Goal: Task Accomplishment & Management: Use online tool/utility

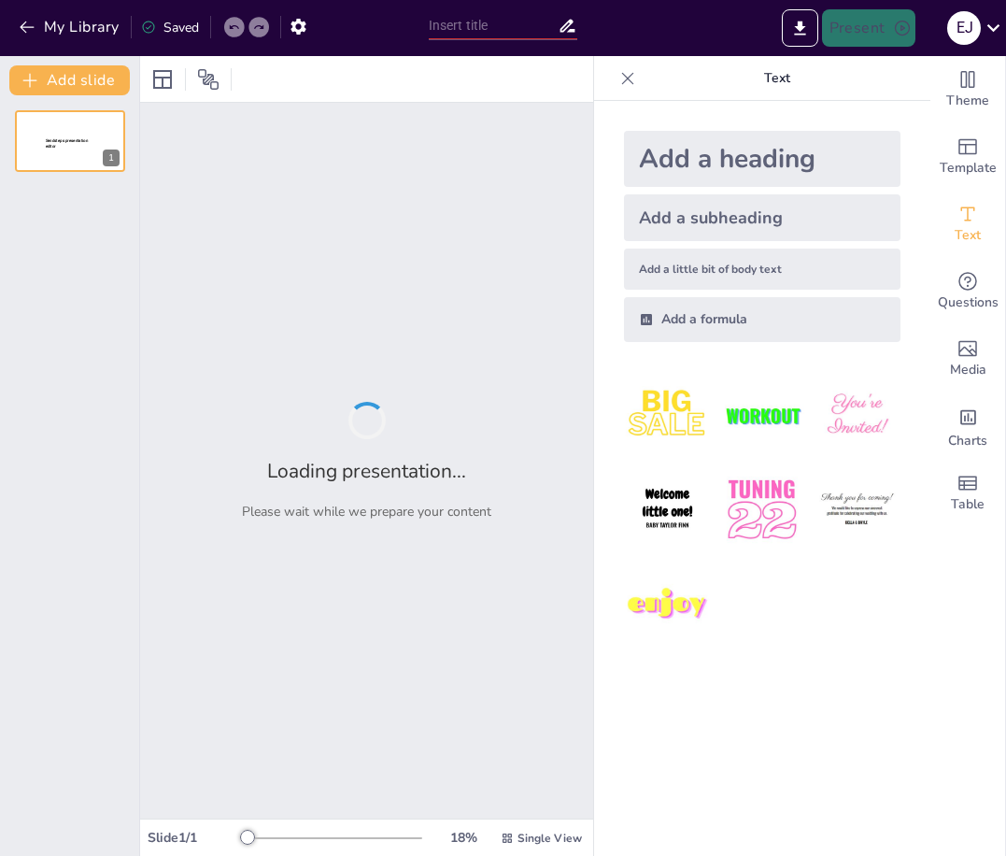
type input "La Feria de Cali como Espacio de Inclusión y Diversidad Cultural"
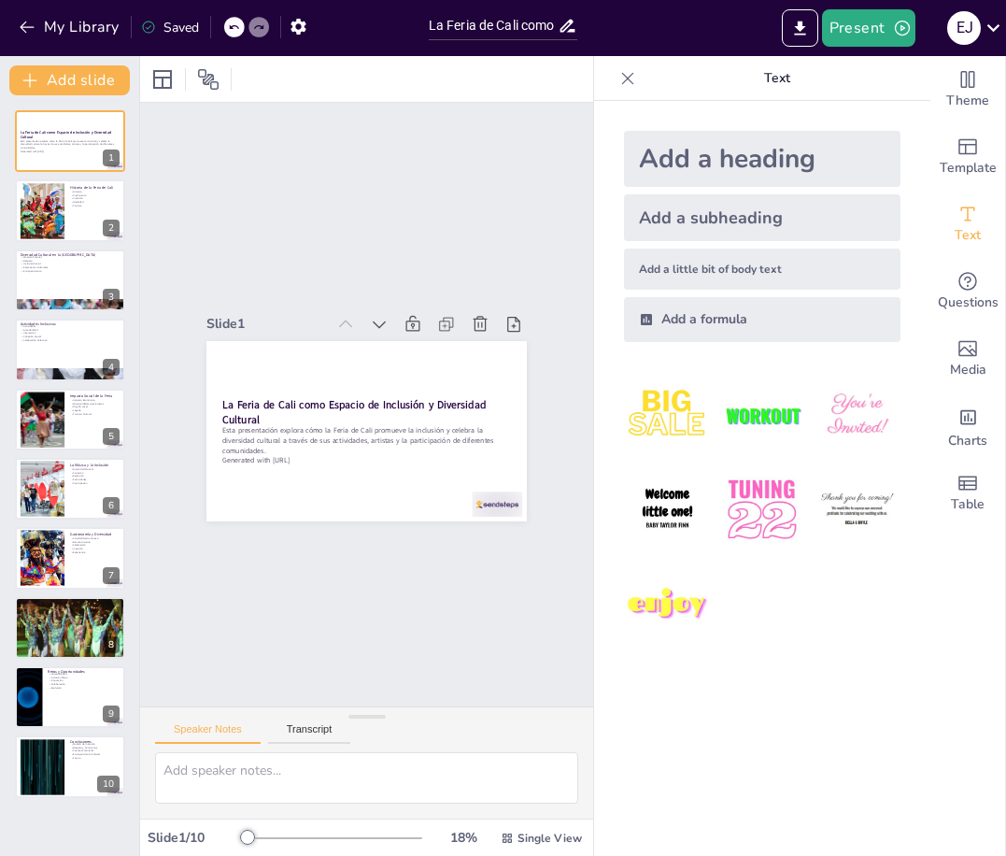
click at [662, 511] on img at bounding box center [667, 509] width 87 height 87
click at [662, 512] on img at bounding box center [667, 509] width 87 height 87
click at [733, 563] on div at bounding box center [762, 510] width 307 height 307
click at [748, 568] on div at bounding box center [762, 510] width 307 height 307
click at [366, 364] on icon at bounding box center [376, 374] width 24 height 24
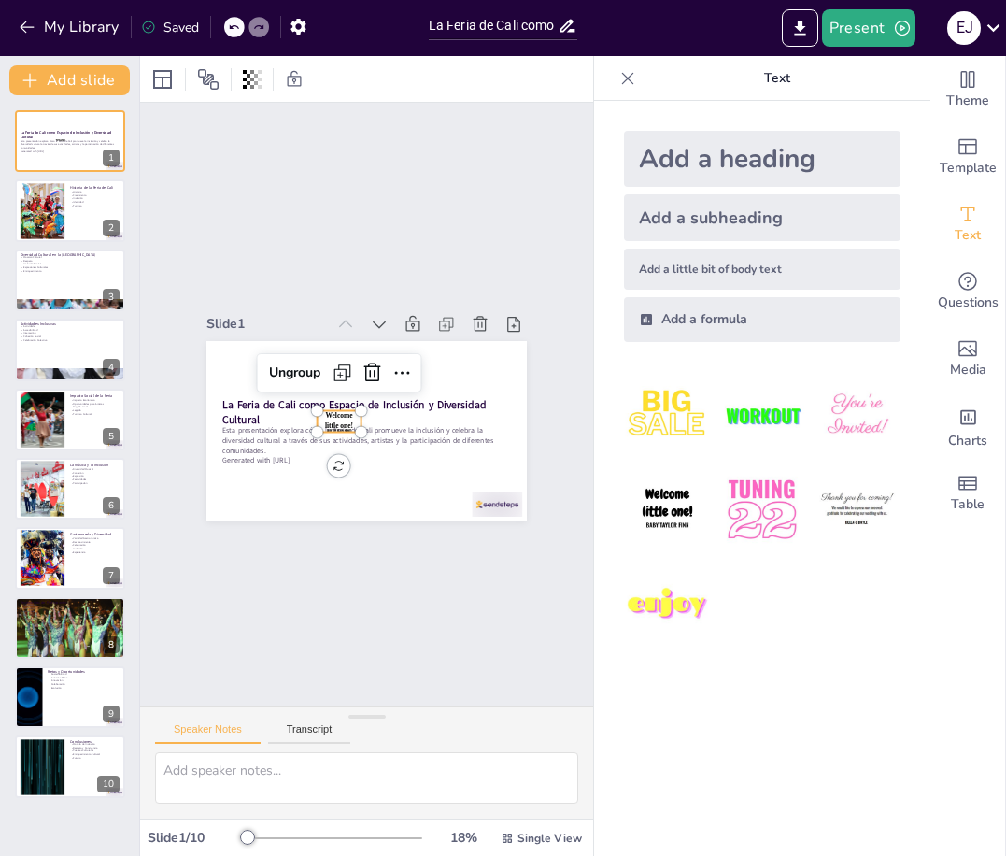
click at [333, 411] on span "Welcome little one!" at bounding box center [339, 420] width 28 height 18
click at [364, 367] on icon at bounding box center [376, 374] width 24 height 24
click at [62, 212] on div at bounding box center [41, 210] width 85 height 57
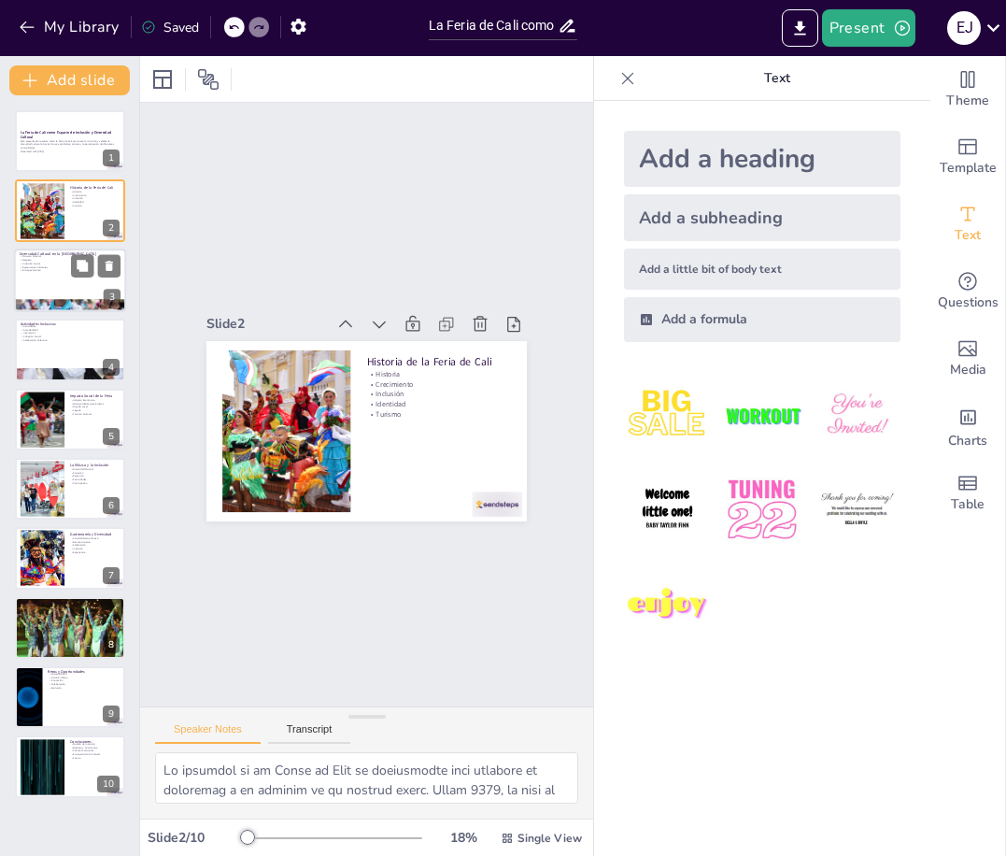
click at [87, 282] on div at bounding box center [70, 281] width 112 height 64
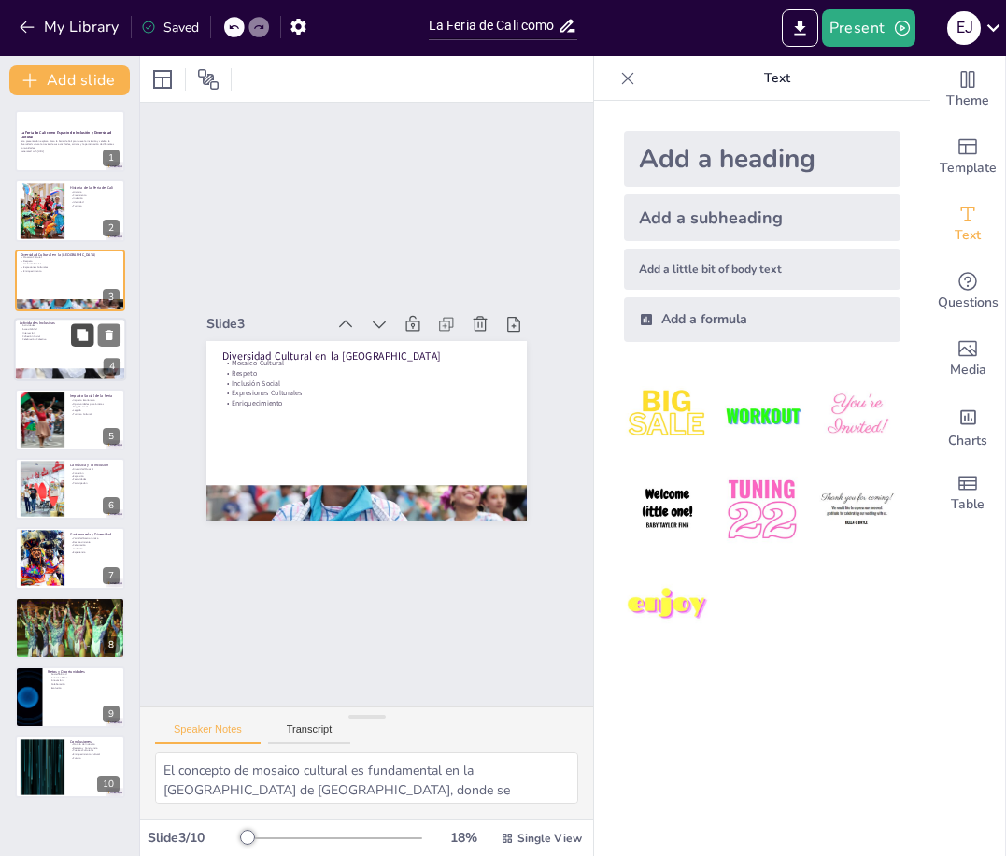
click at [88, 341] on icon at bounding box center [82, 335] width 13 height 13
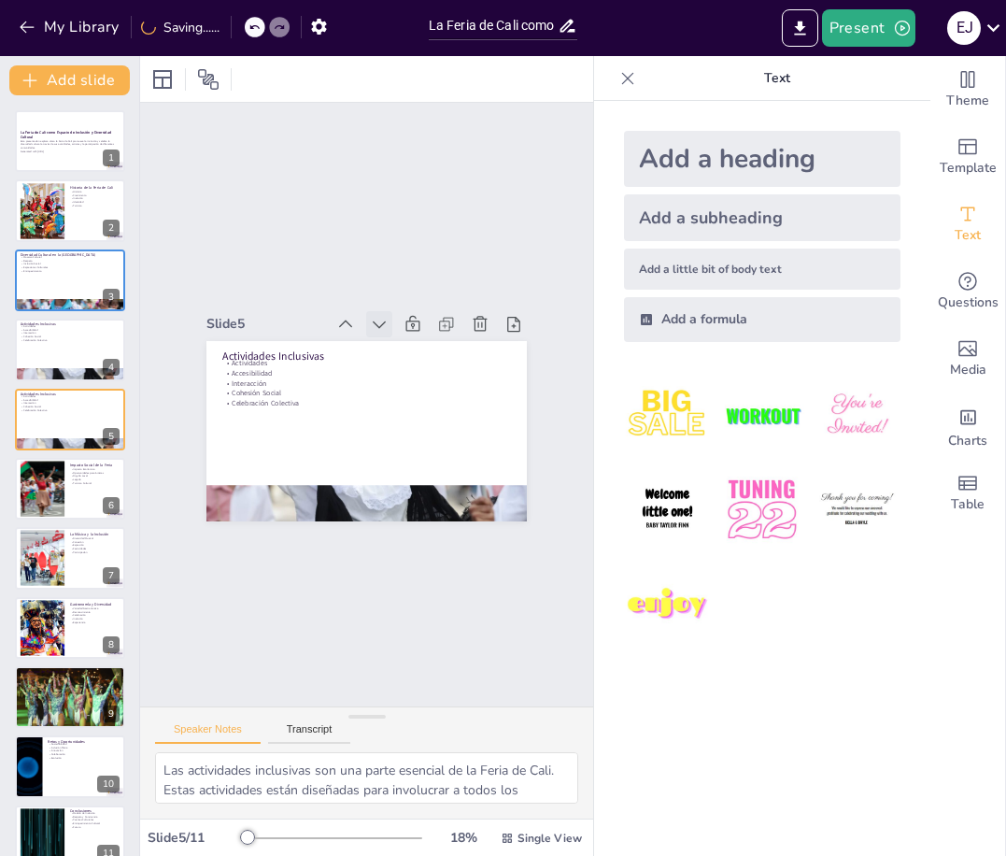
click at [378, 318] on icon at bounding box center [388, 325] width 21 height 21
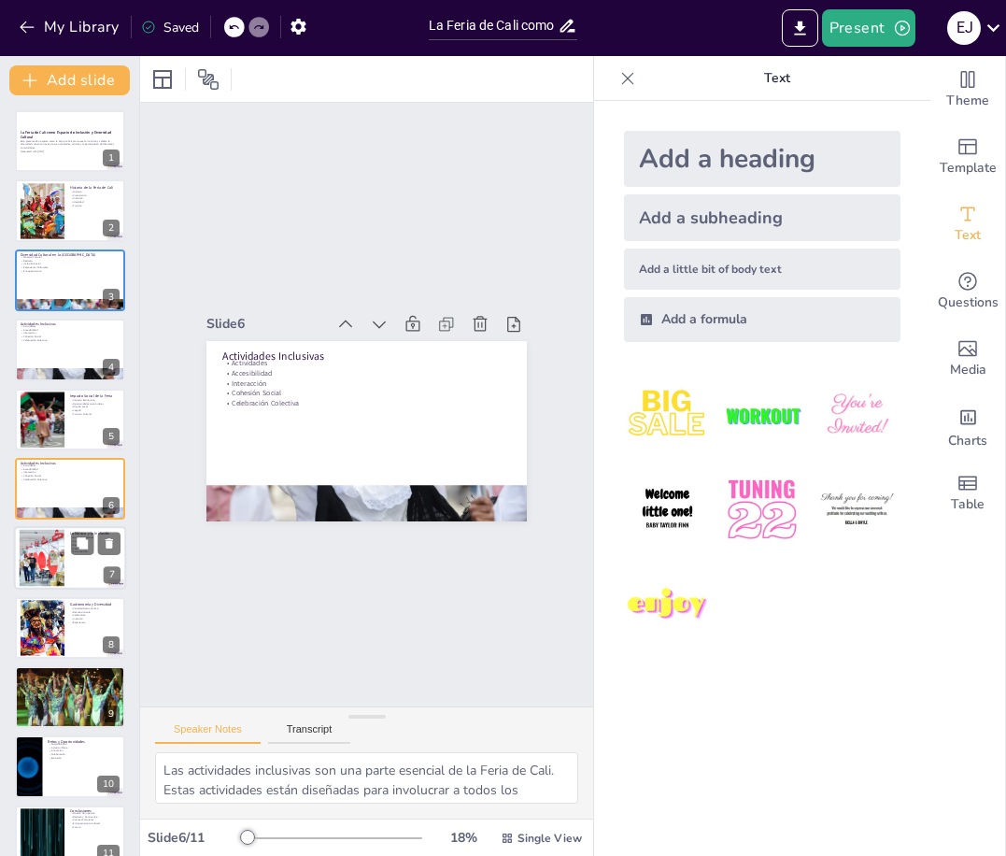
click at [104, 576] on div "7" at bounding box center [112, 575] width 17 height 17
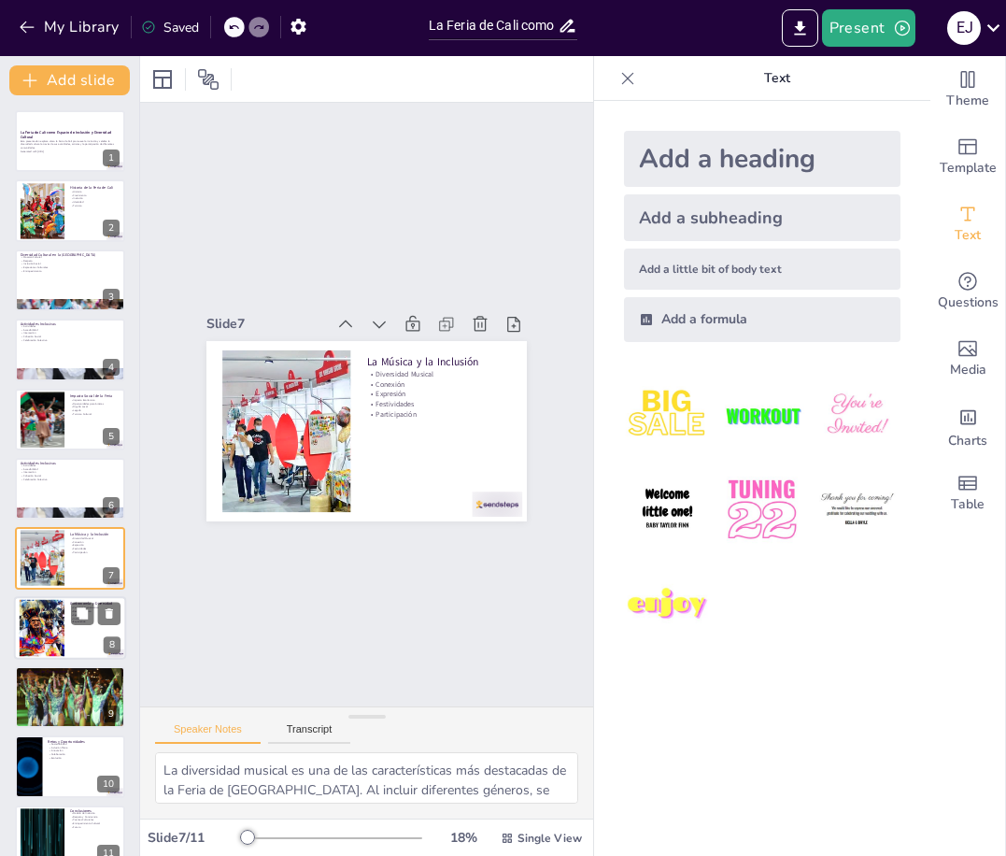
scroll to position [26, 0]
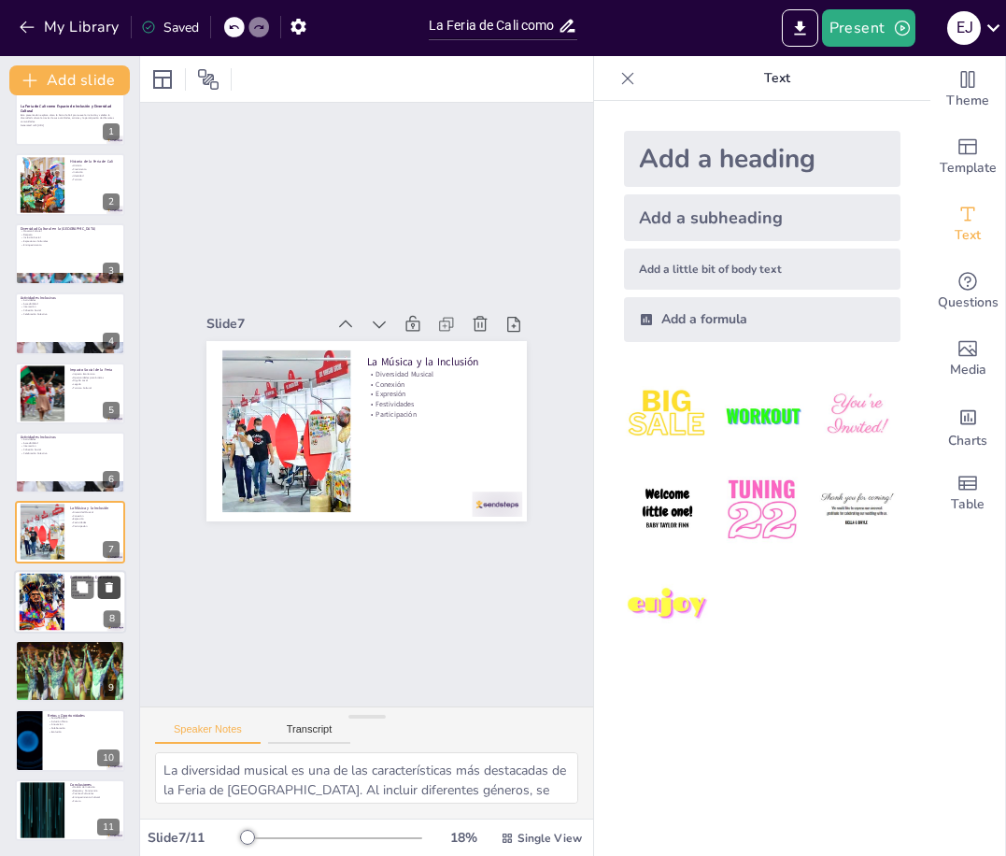
click at [101, 590] on button at bounding box center [109, 587] width 22 height 22
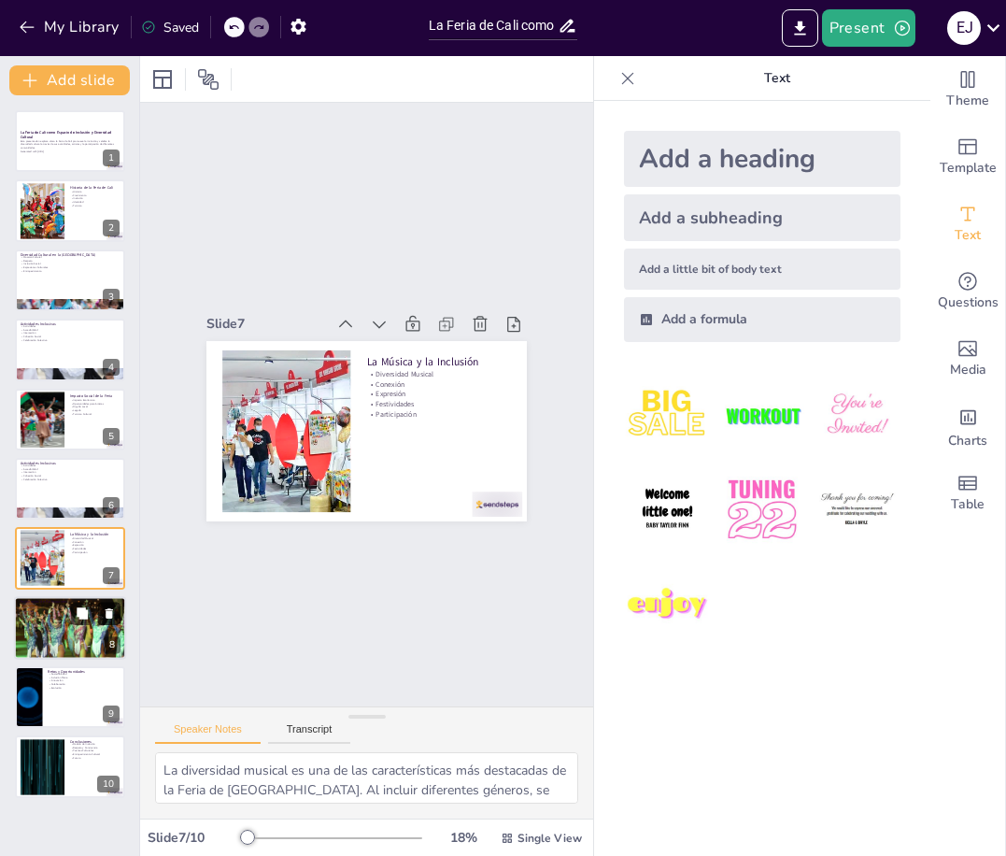
scroll to position [0, 0]
click at [64, 645] on div at bounding box center [70, 627] width 112 height 67
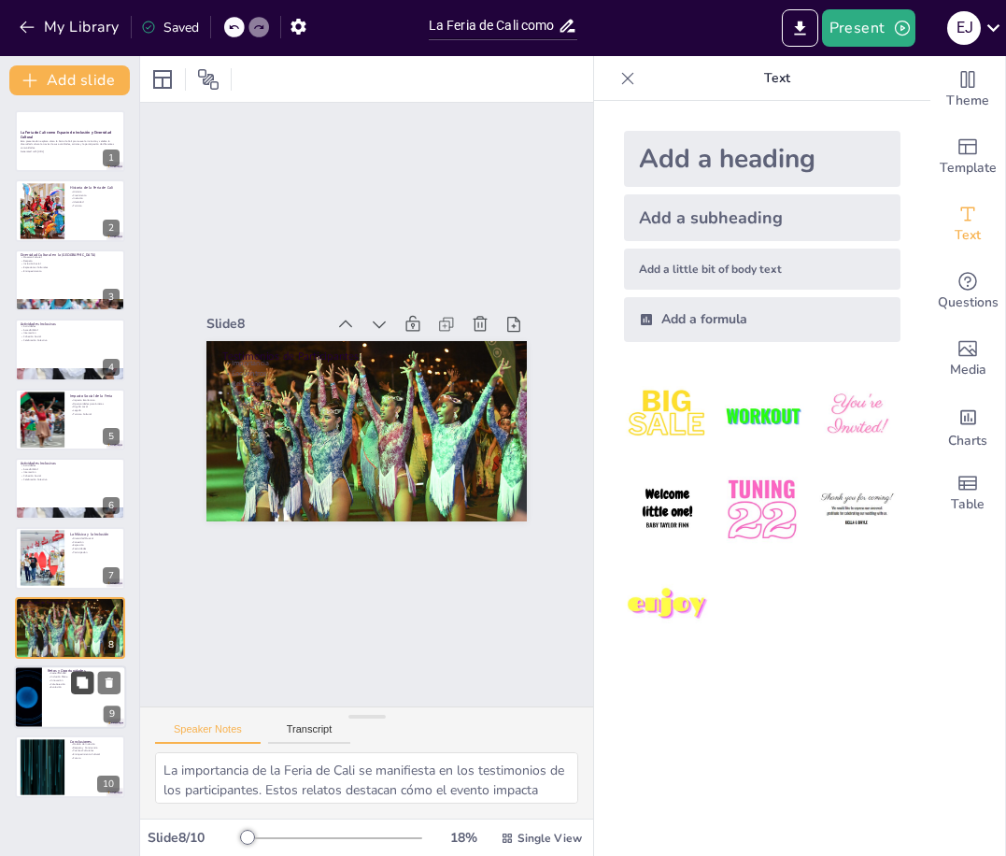
click at [85, 686] on icon at bounding box center [82, 682] width 11 height 11
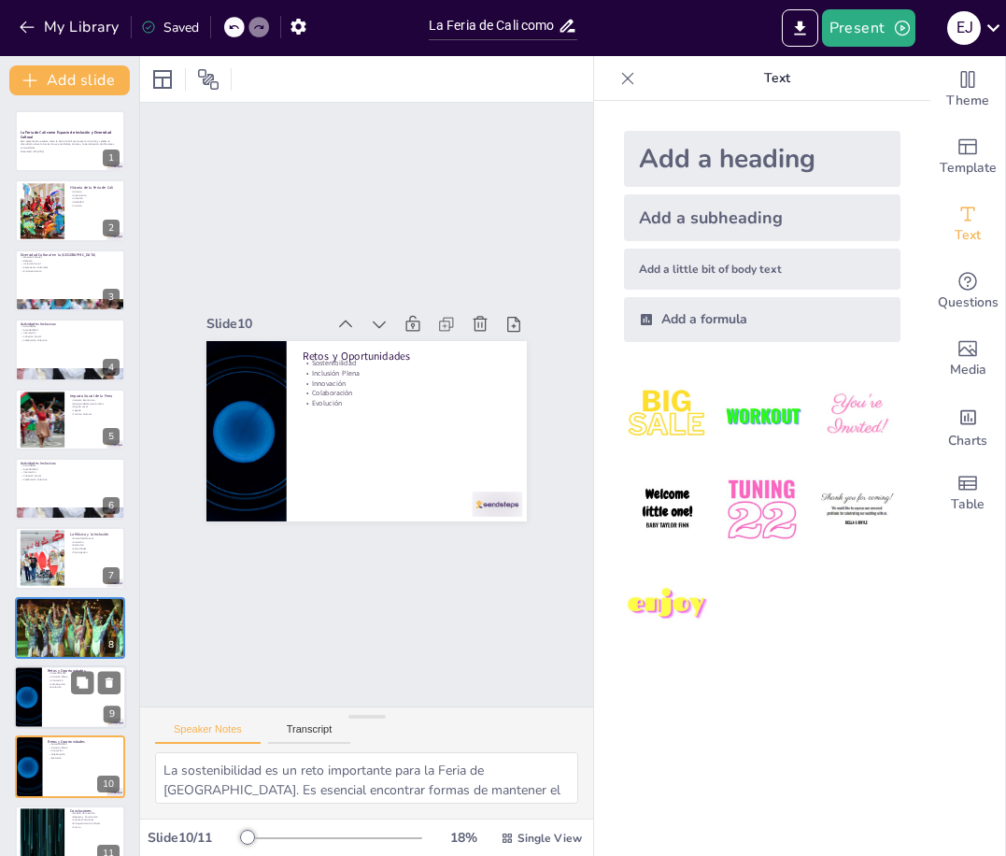
scroll to position [26, 0]
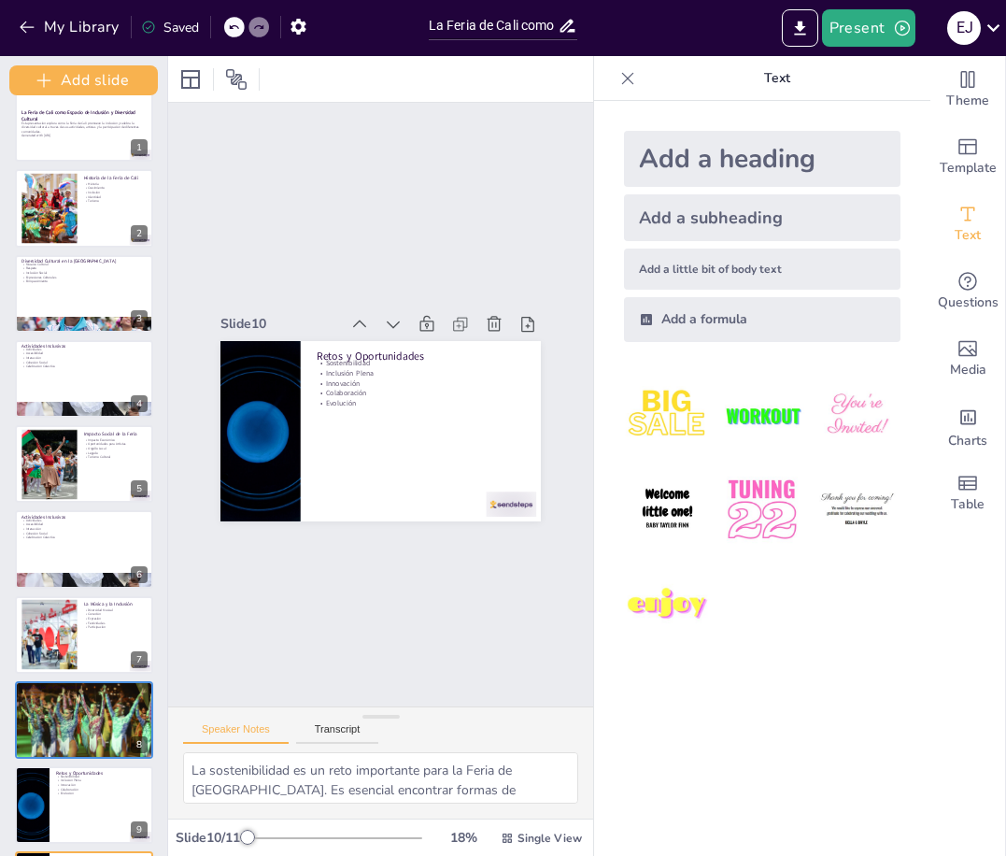
click at [137, 599] on div "Add slide La Feria de Cali como Espacio de Inclusión y Diversidad Cultural Esta…" at bounding box center [84, 456] width 168 height 800
click at [87, 624] on p "Festividades" at bounding box center [116, 622] width 64 height 5
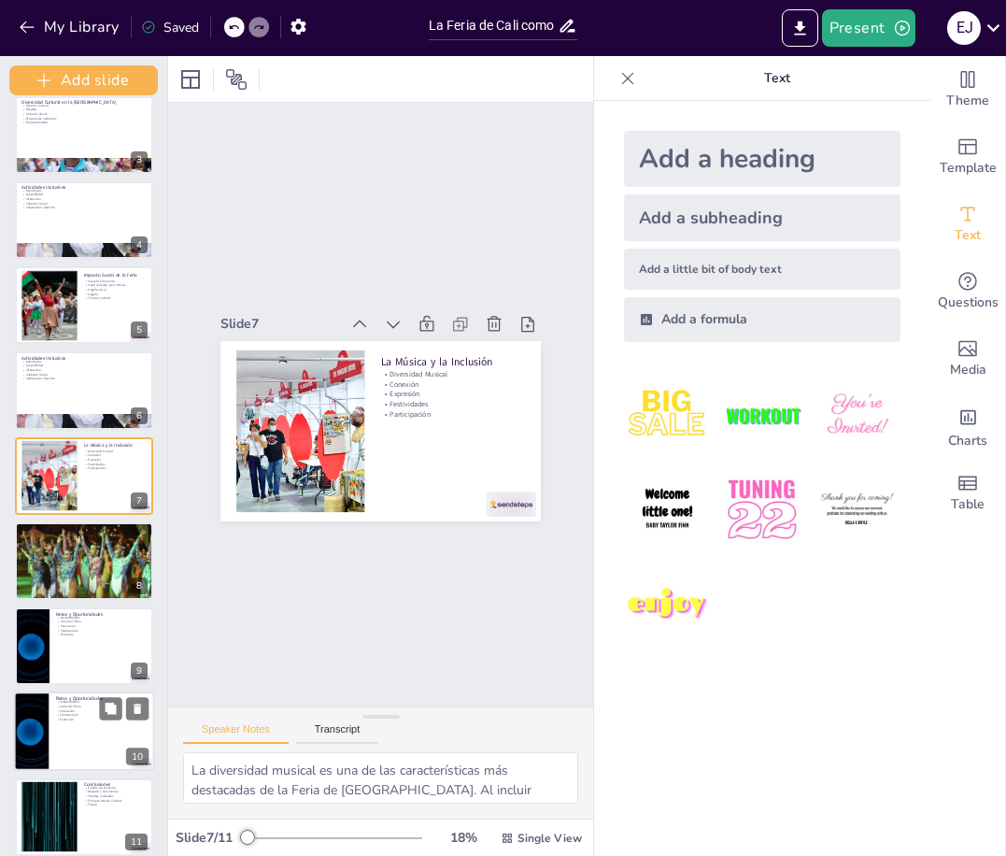
click at [93, 737] on div at bounding box center [84, 730] width 141 height 79
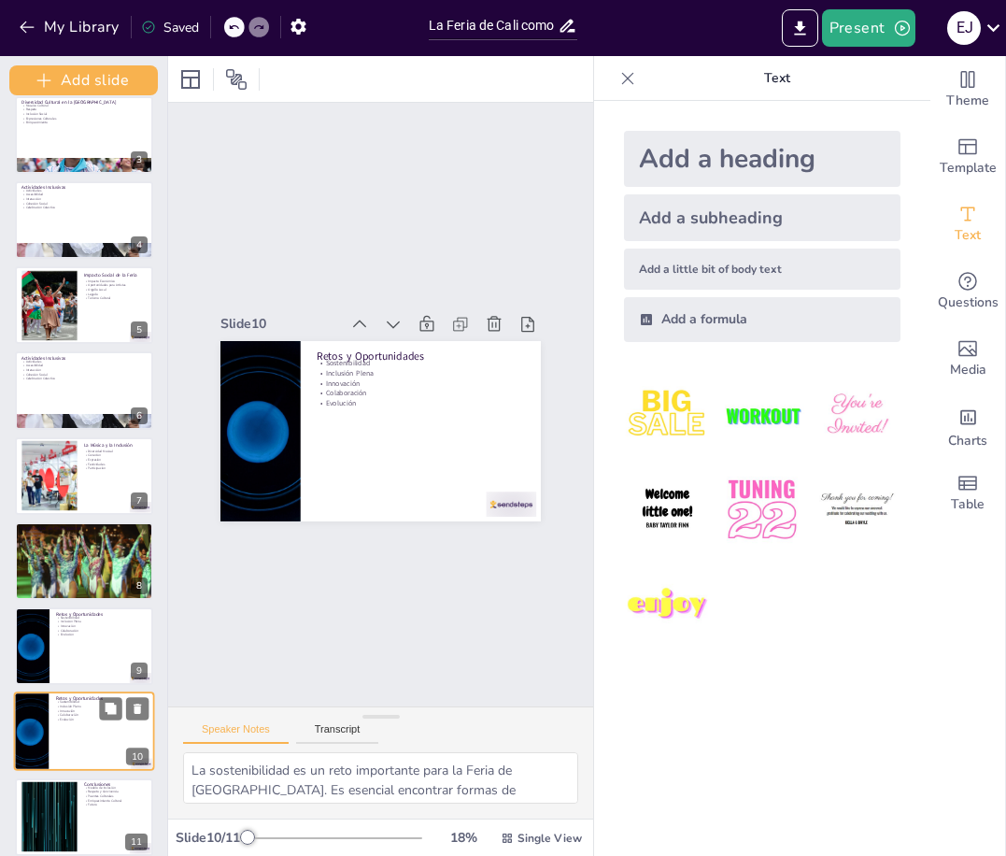
scroll to position [200, 0]
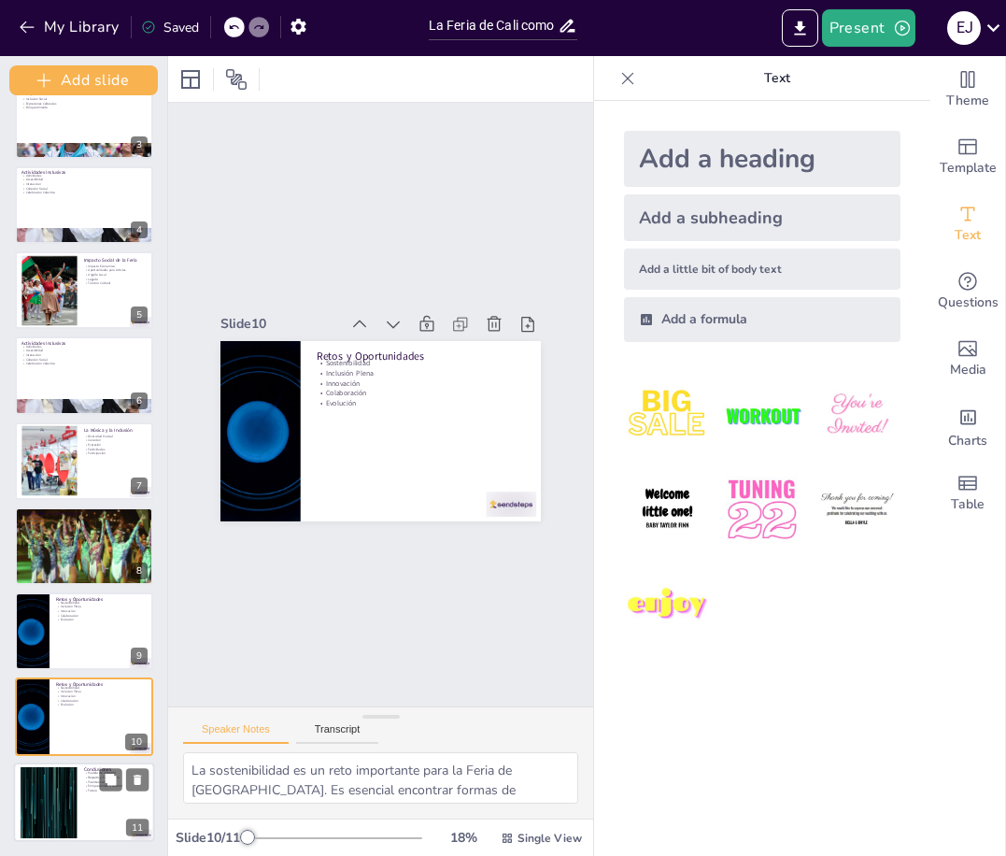
click at [96, 806] on div at bounding box center [84, 802] width 141 height 79
type textarea "La Feria de Cali se presenta como un modelo de inclusión que puede ser replicad…"
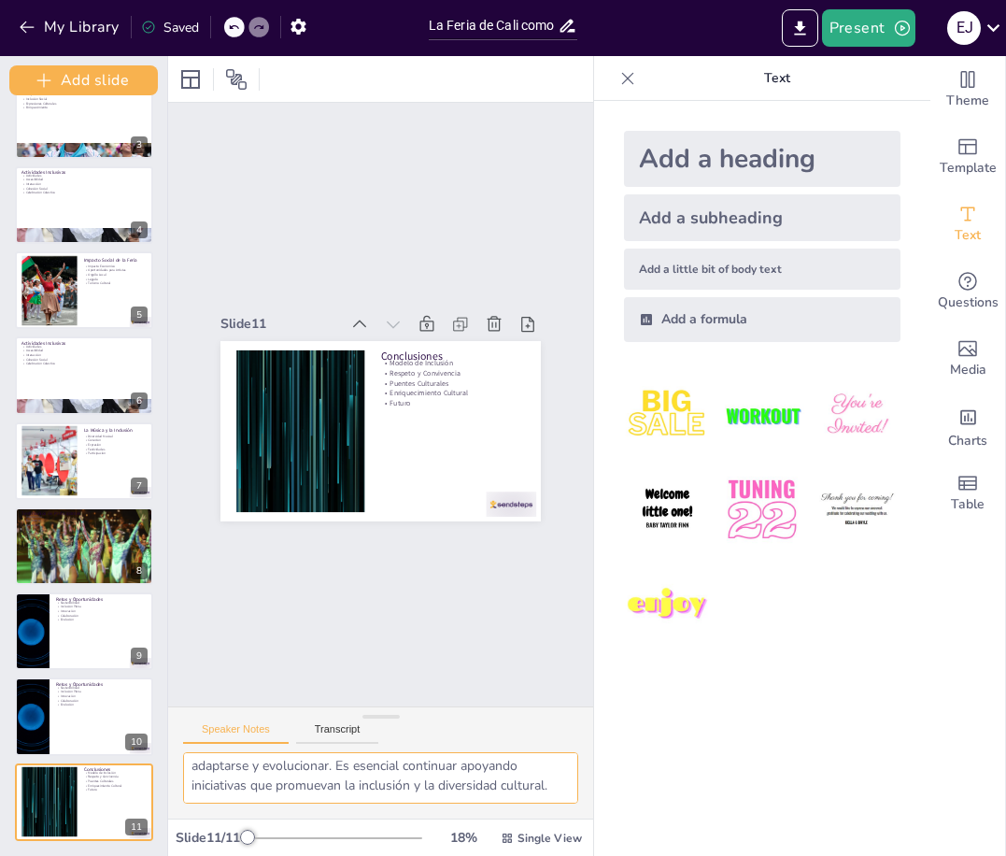
scroll to position [338, 0]
drag, startPoint x: 190, startPoint y: 763, endPoint x: 532, endPoint y: 795, distance: 343.6
click at [532, 795] on textarea "La Feria de Cali se presenta como un modelo de inclusión que puede ser replicad…" at bounding box center [380, 777] width 395 height 51
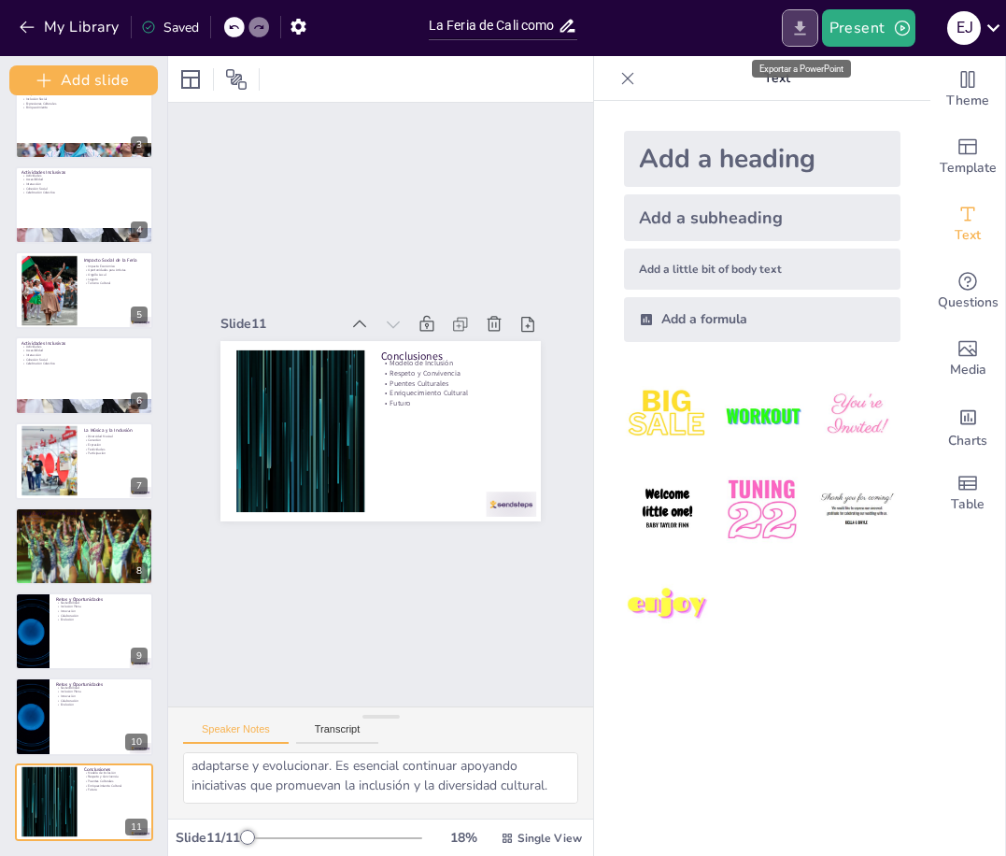
click at [804, 34] on icon "Export to PowerPoint" at bounding box center [799, 28] width 11 height 14
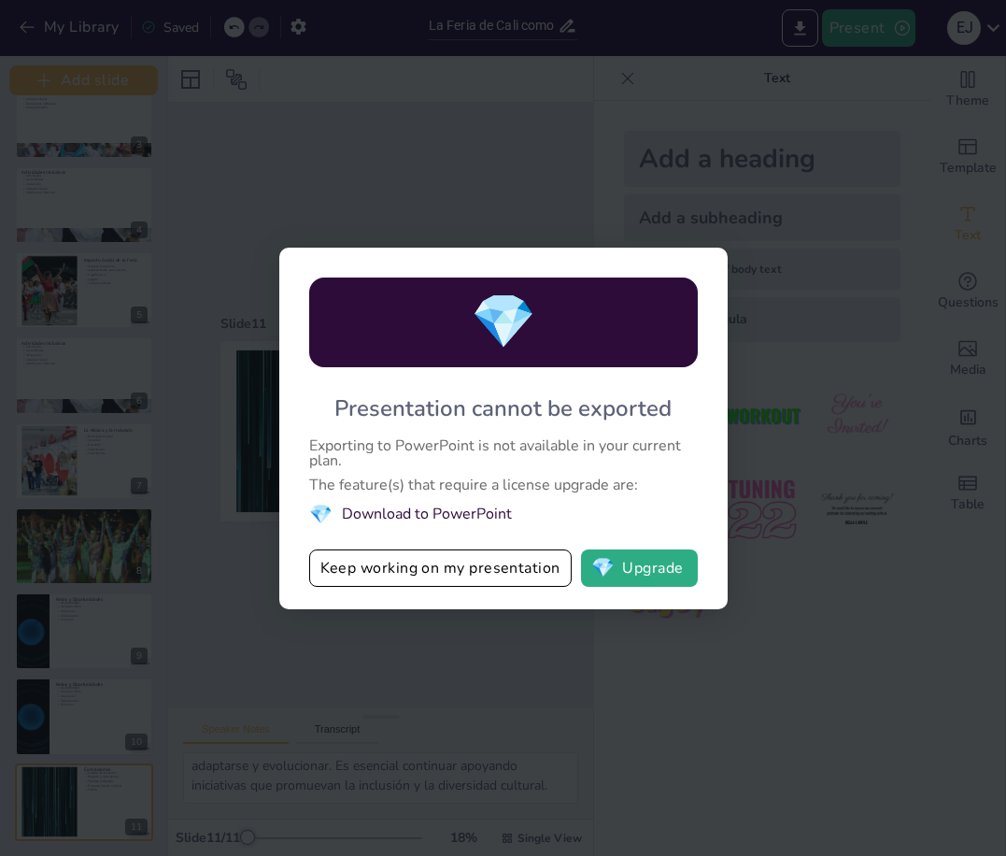
click at [865, 587] on div "💎 Presentation cannot be exported Exporting to PowerPoint is not available in y…" at bounding box center [503, 428] width 1006 height 856
click at [646, 551] on button "💎 Upgrade" at bounding box center [639, 567] width 117 height 37
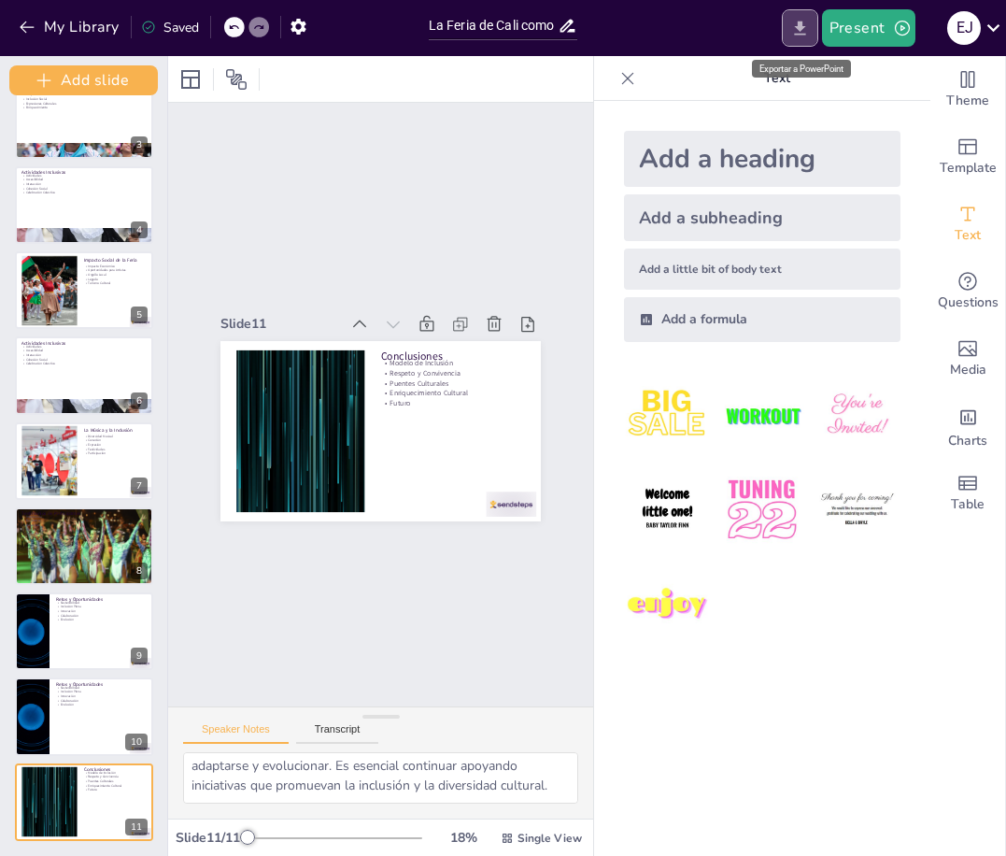
click at [806, 29] on icon "Export to PowerPoint" at bounding box center [801, 29] width 20 height 20
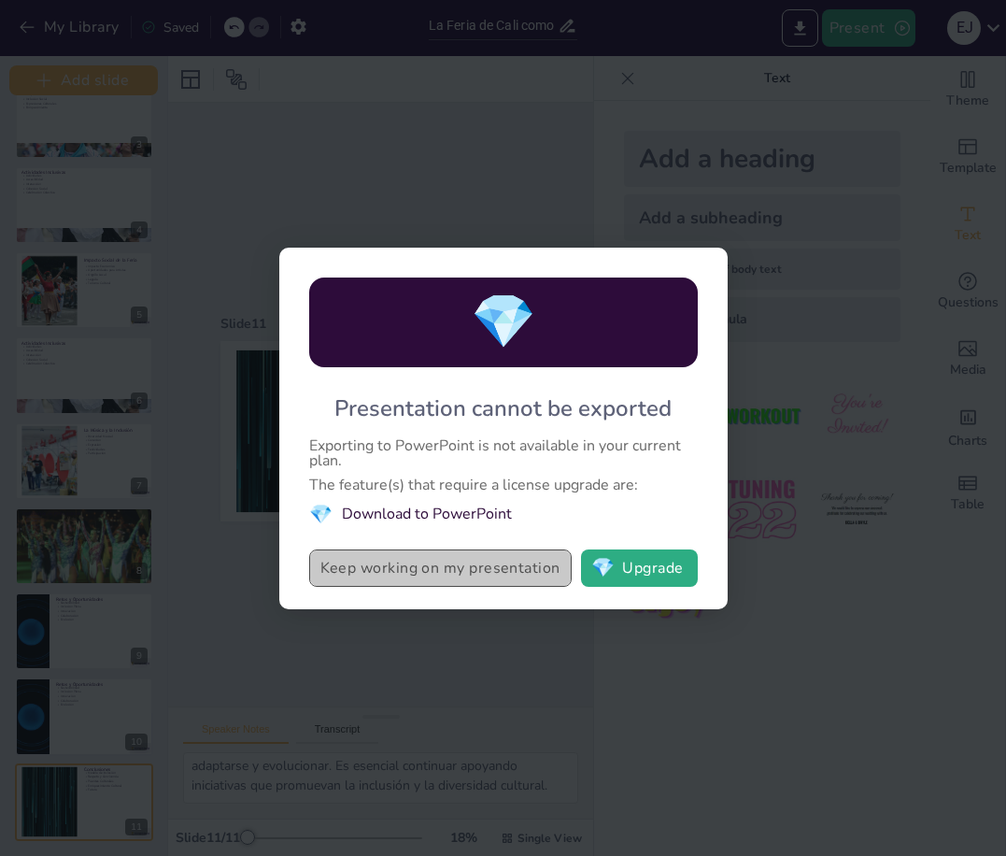
click at [433, 577] on button "Keep working on my presentation" at bounding box center [440, 567] width 263 height 37
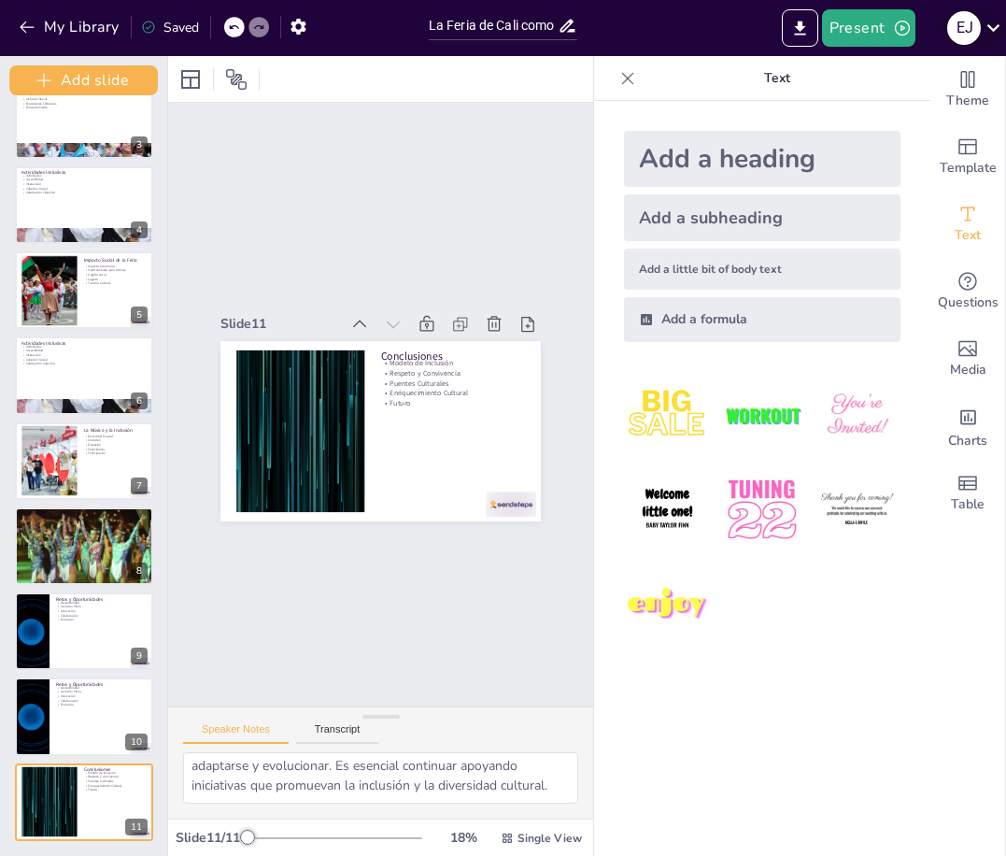
click at [984, 23] on icon at bounding box center [993, 27] width 25 height 25
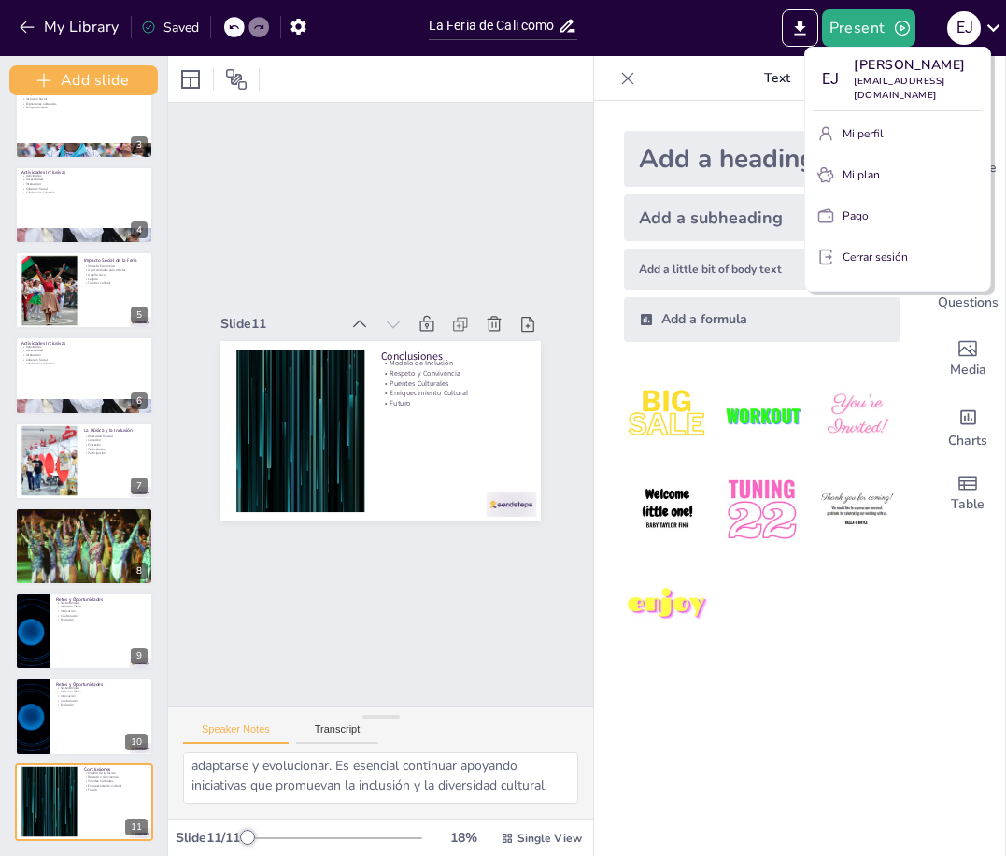
click at [851, 572] on div at bounding box center [503, 428] width 1006 height 856
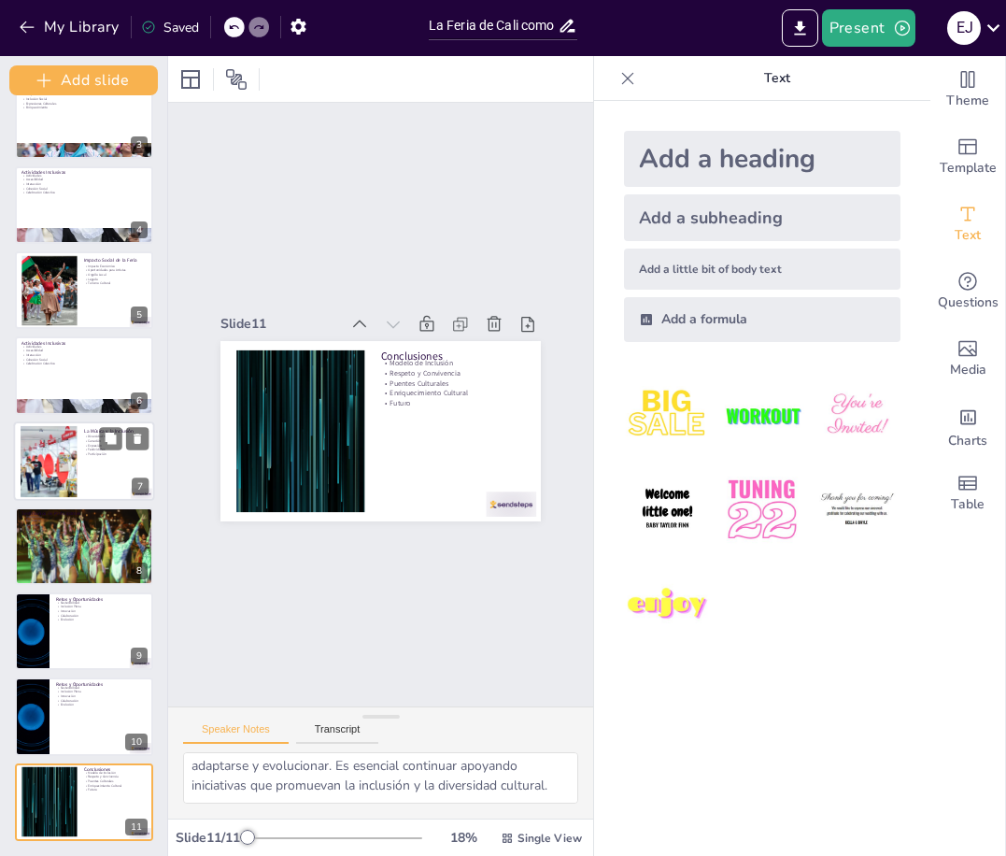
scroll to position [0, 0]
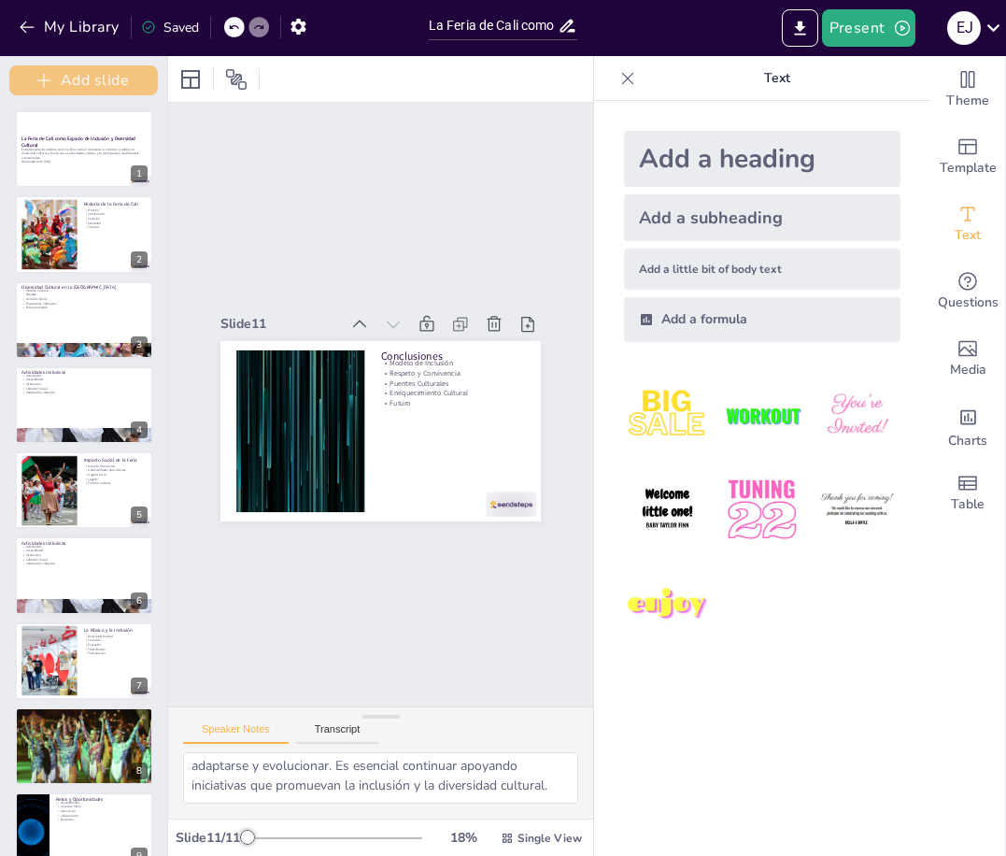
click at [107, 81] on button "Add slide" at bounding box center [83, 80] width 149 height 30
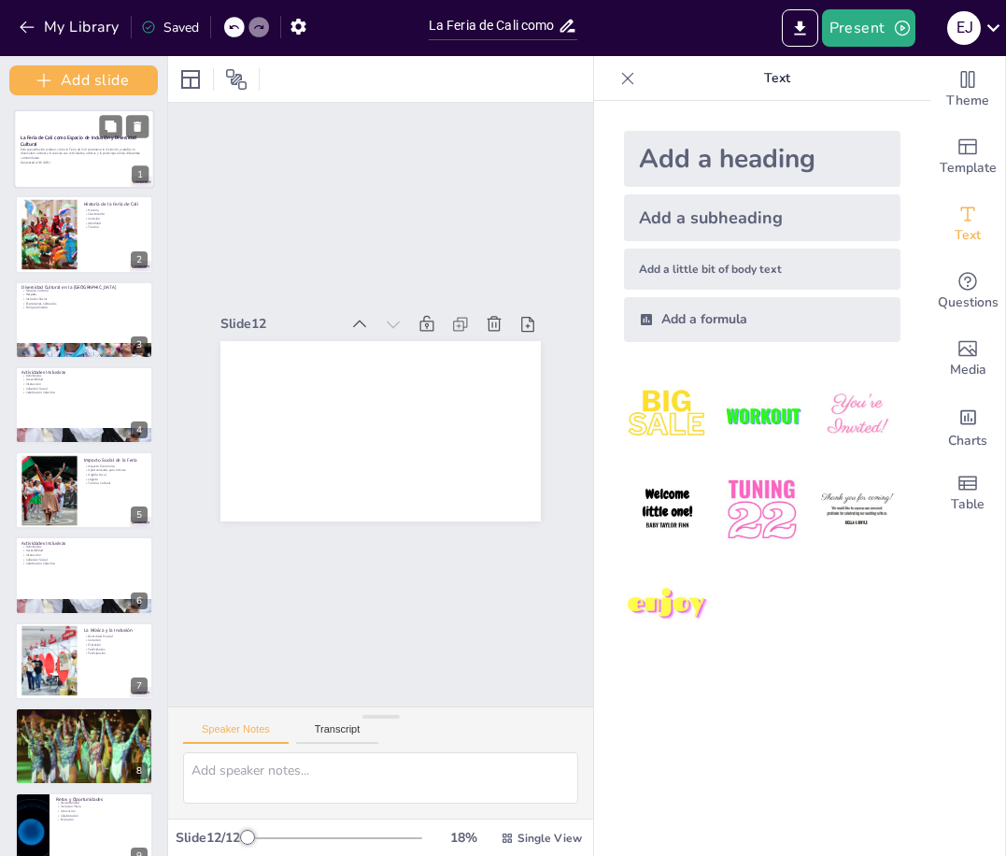
click at [109, 150] on p "Esta presentación explora cómo la Feria de Cali promueve la inclusión y celebra…" at bounding box center [84, 153] width 127 height 13
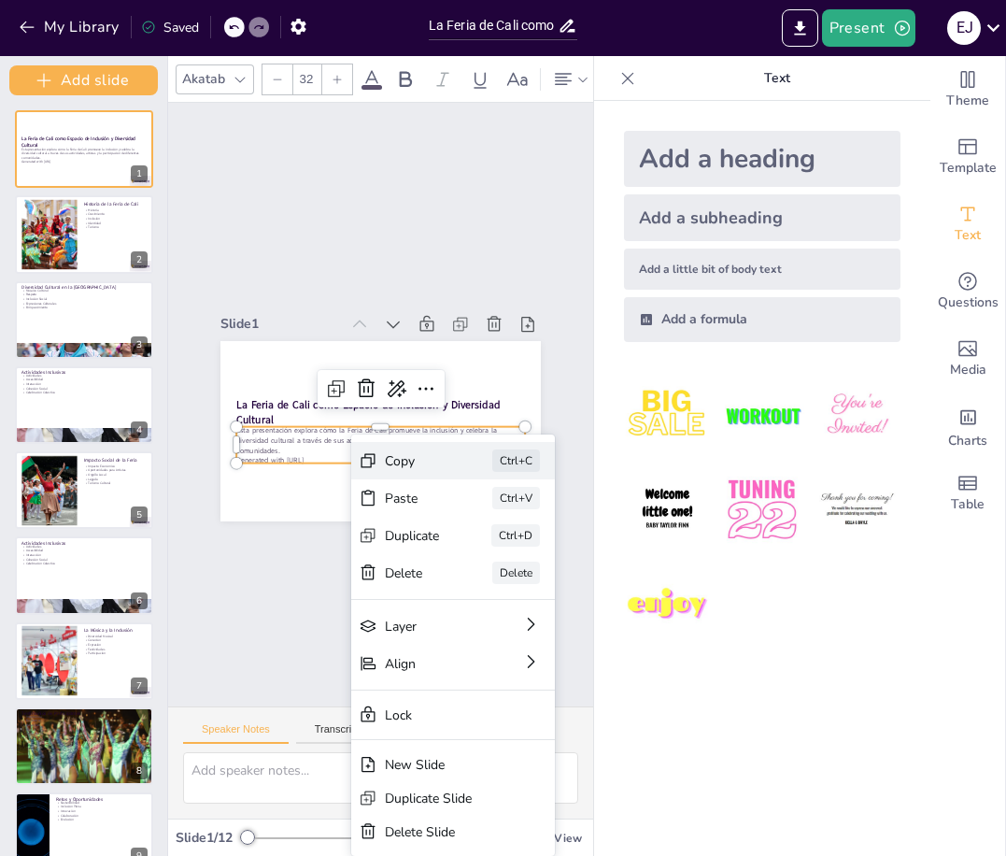
click at [553, 555] on div "Copy" at bounding box center [580, 564] width 55 height 18
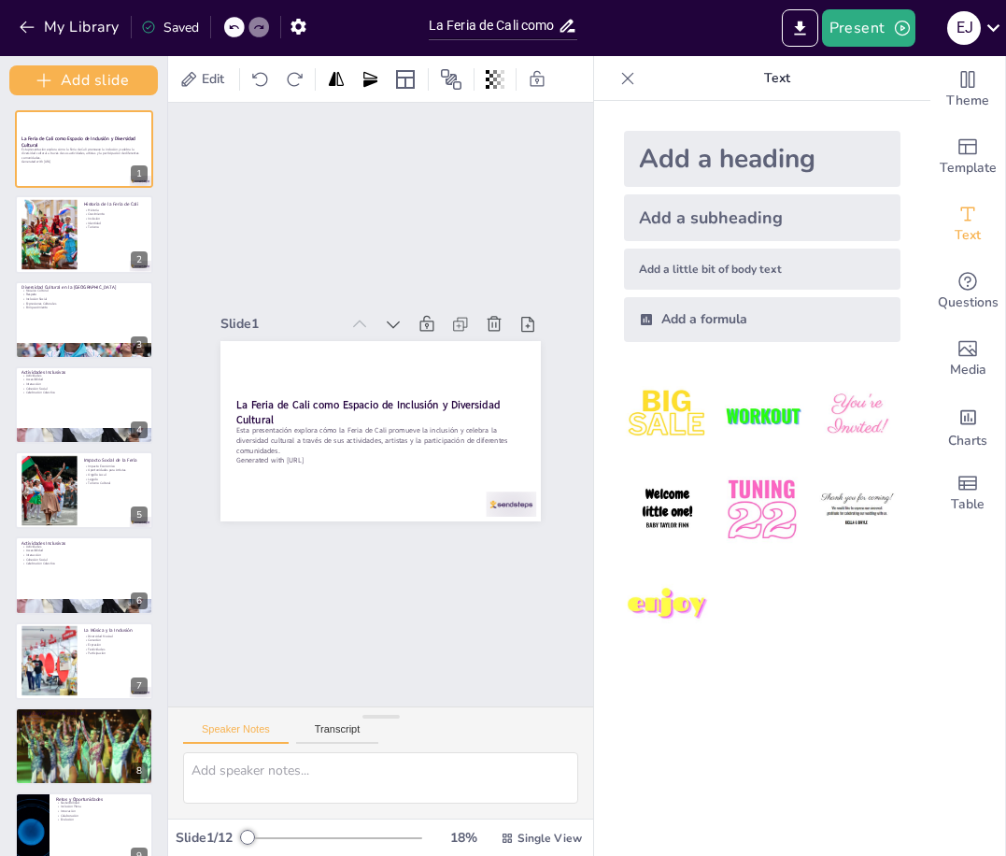
click at [622, 78] on icon at bounding box center [628, 78] width 12 height 12
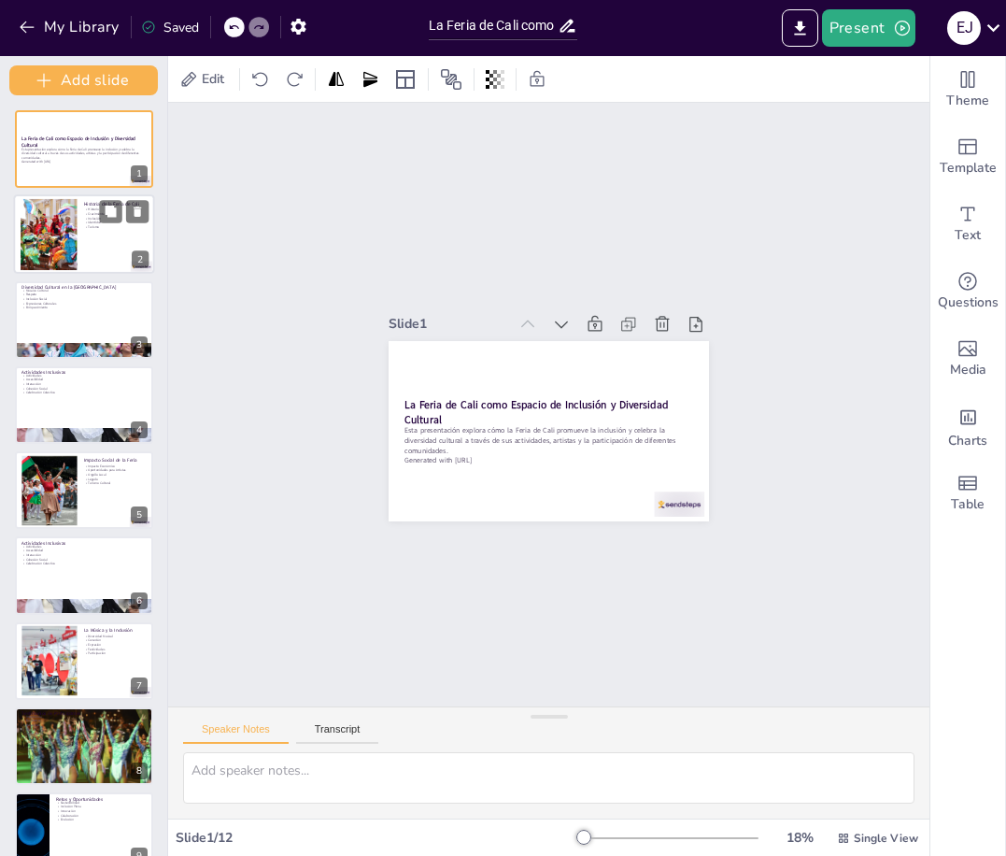
click at [96, 260] on div at bounding box center [84, 233] width 141 height 79
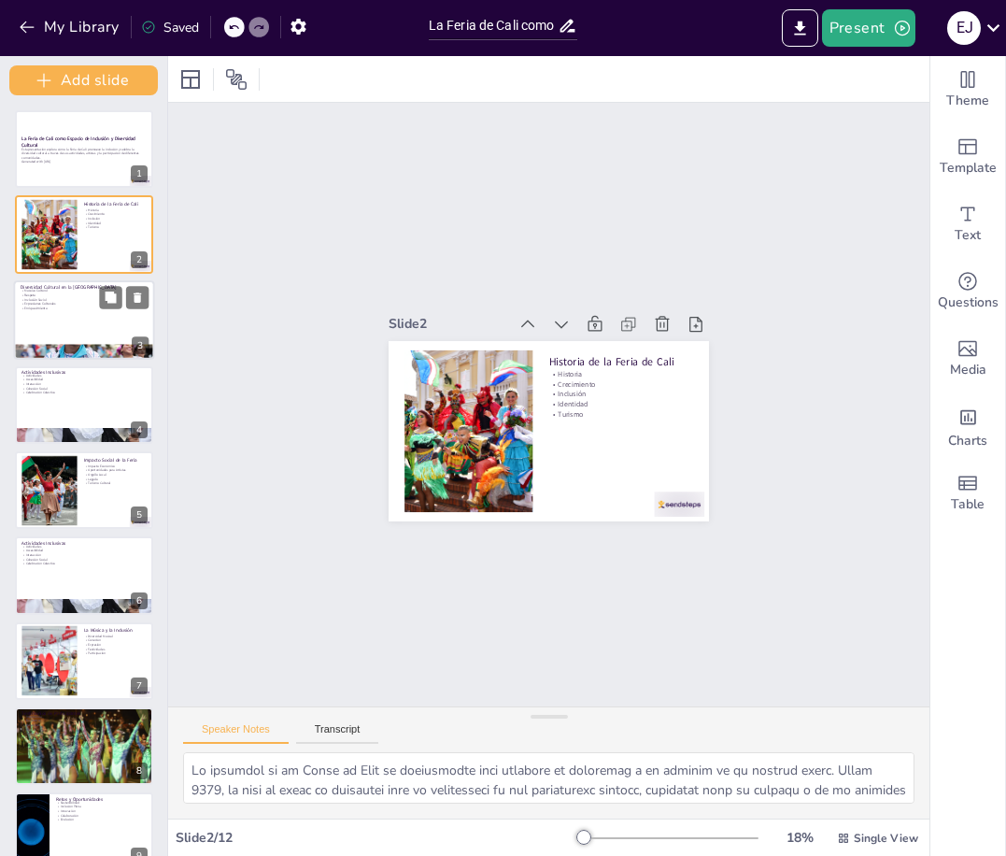
click at [93, 318] on div at bounding box center [84, 319] width 141 height 79
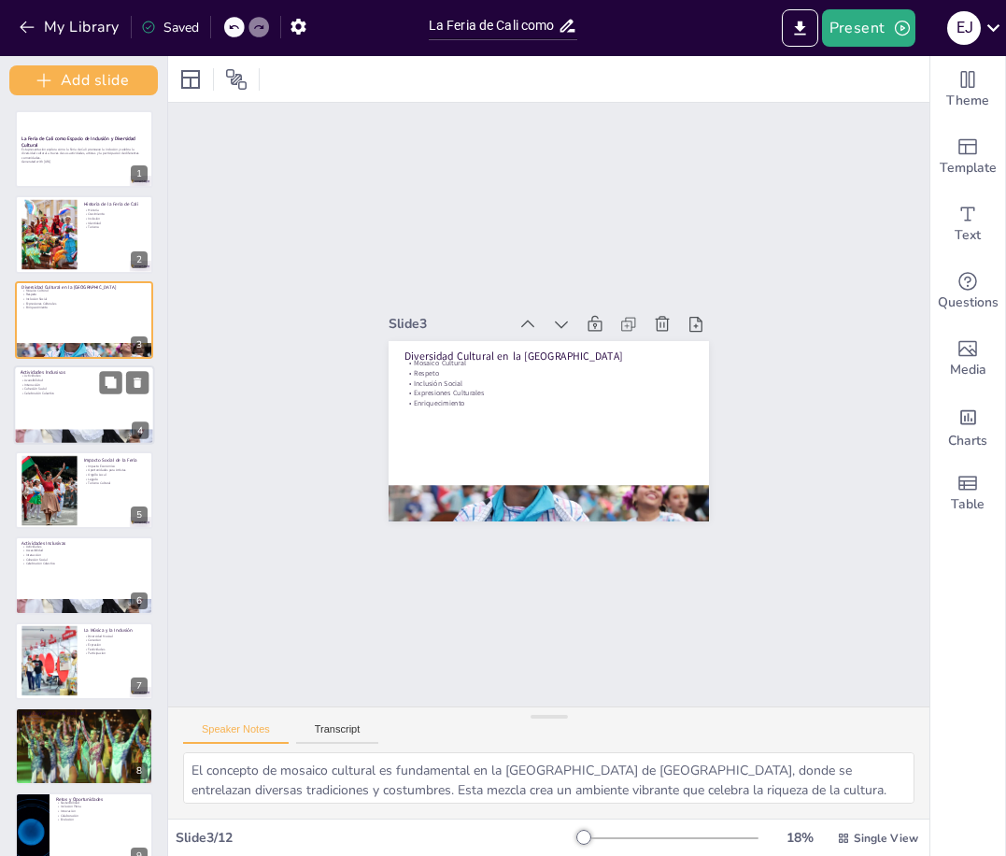
click at [95, 395] on p "Celebración Colectiva" at bounding box center [84, 393] width 127 height 5
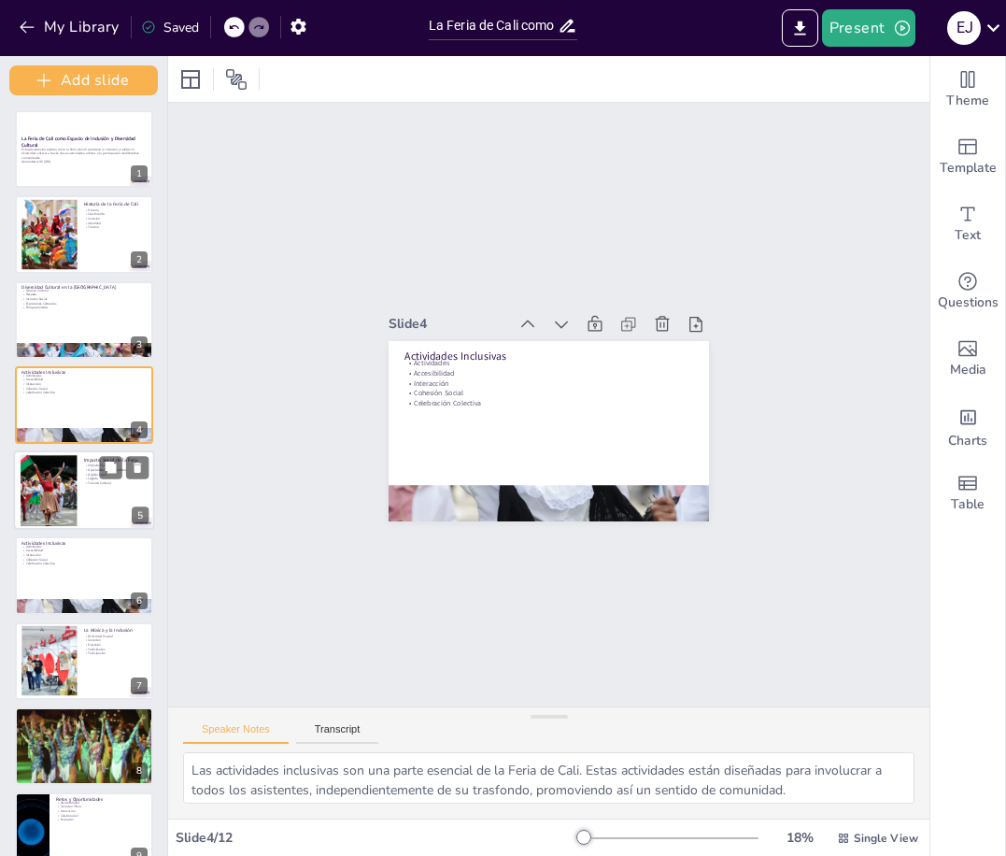
click at [120, 495] on div at bounding box center [84, 489] width 141 height 79
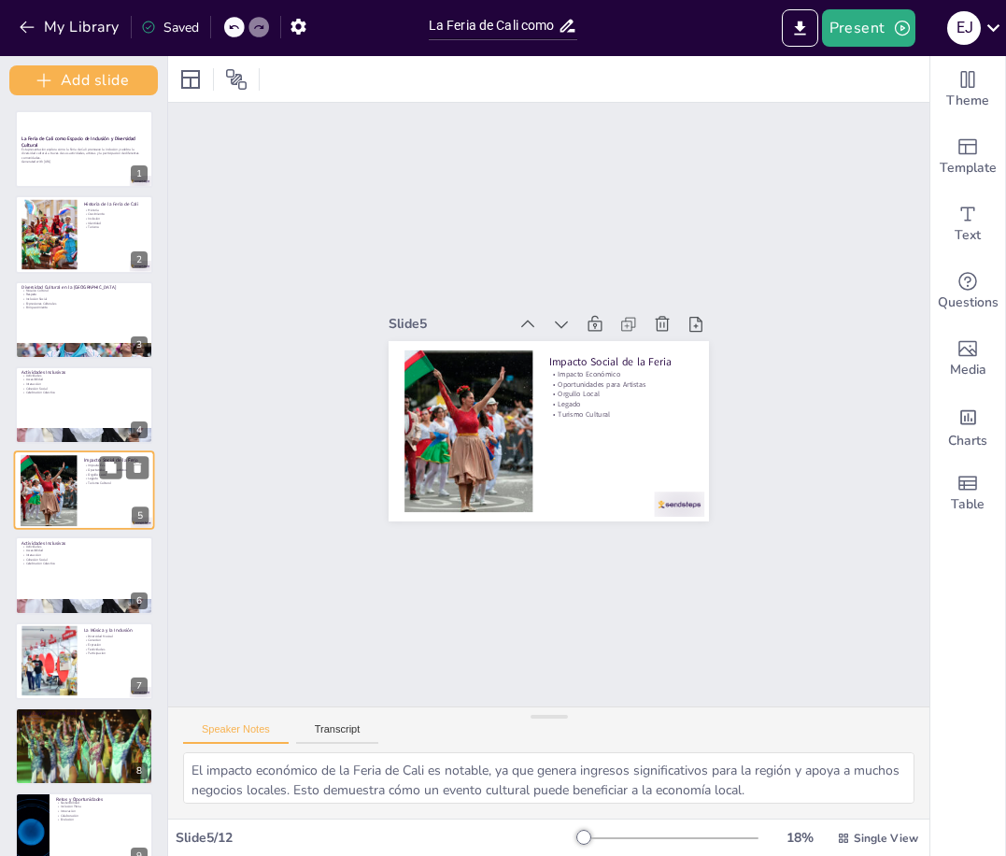
scroll to position [15, 0]
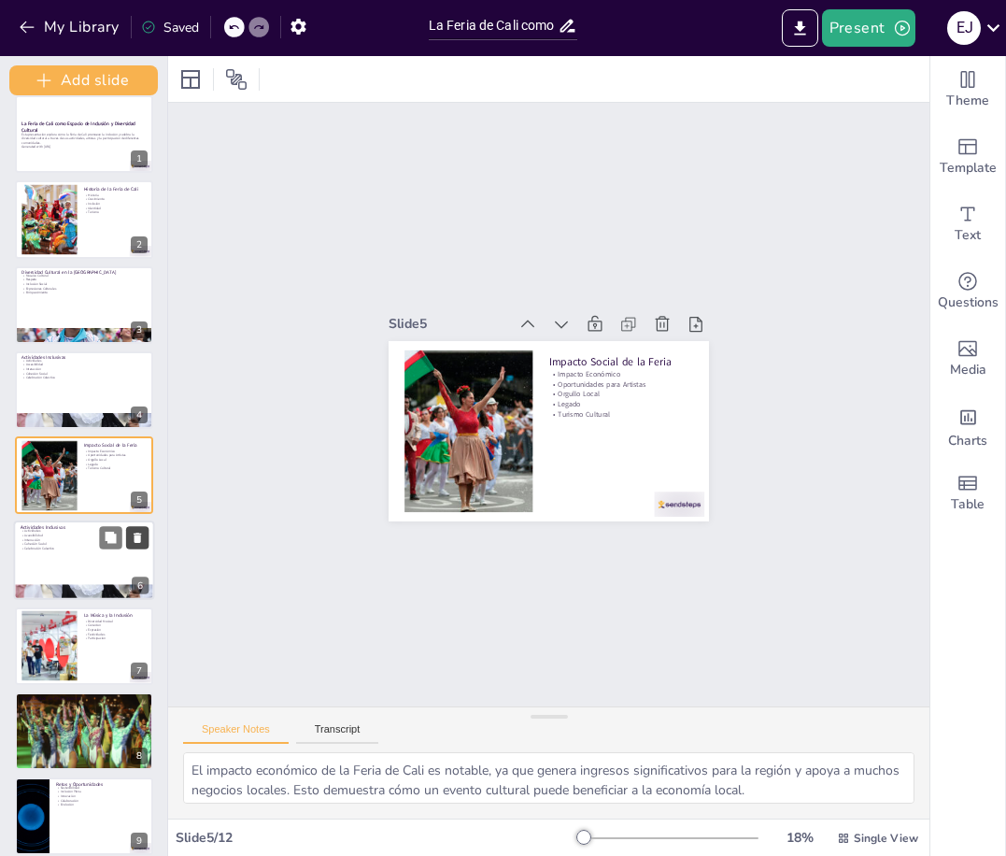
click at [127, 547] on button at bounding box center [137, 538] width 22 height 22
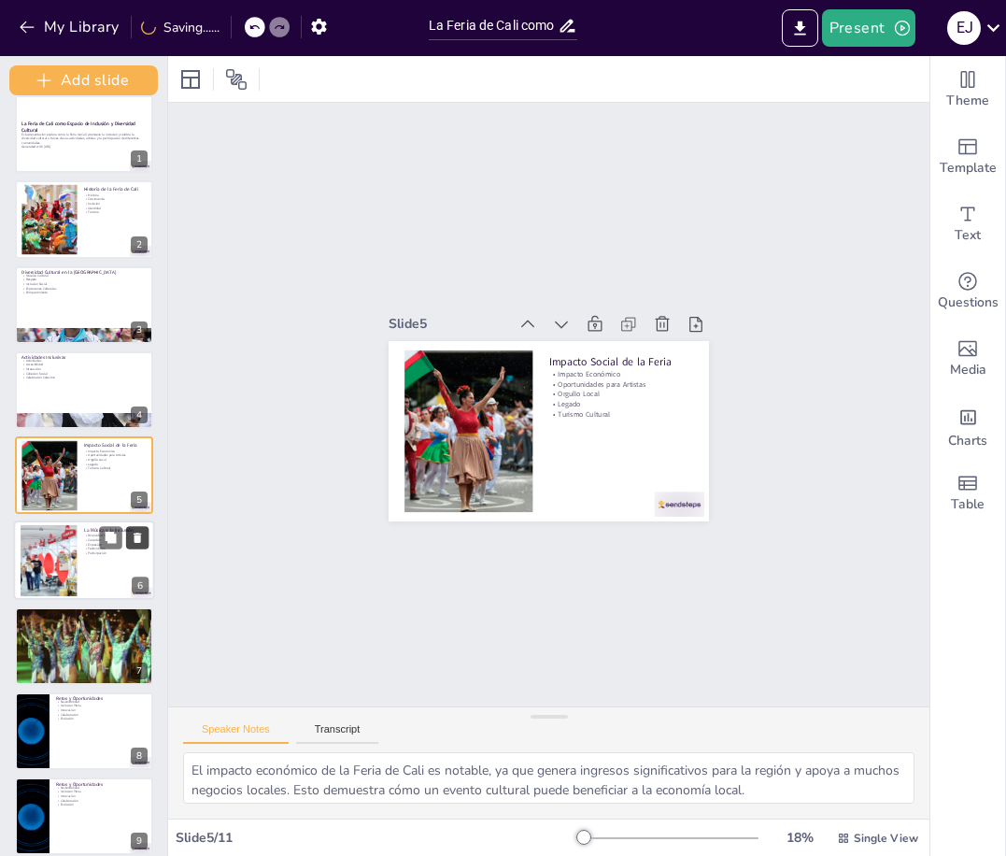
click at [127, 547] on button at bounding box center [137, 538] width 22 height 22
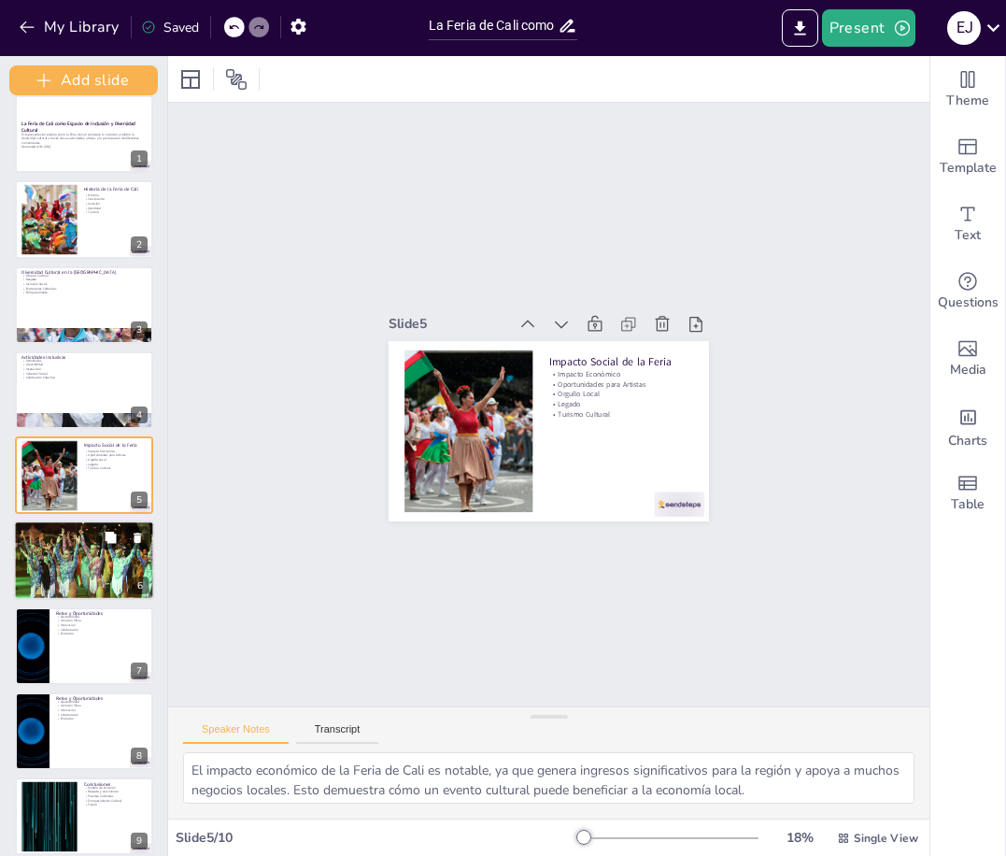
click at [71, 565] on div at bounding box center [84, 561] width 141 height 84
type textarea "La importancia de la Feria de Cali se manifiesta en los testimonios de los part…"
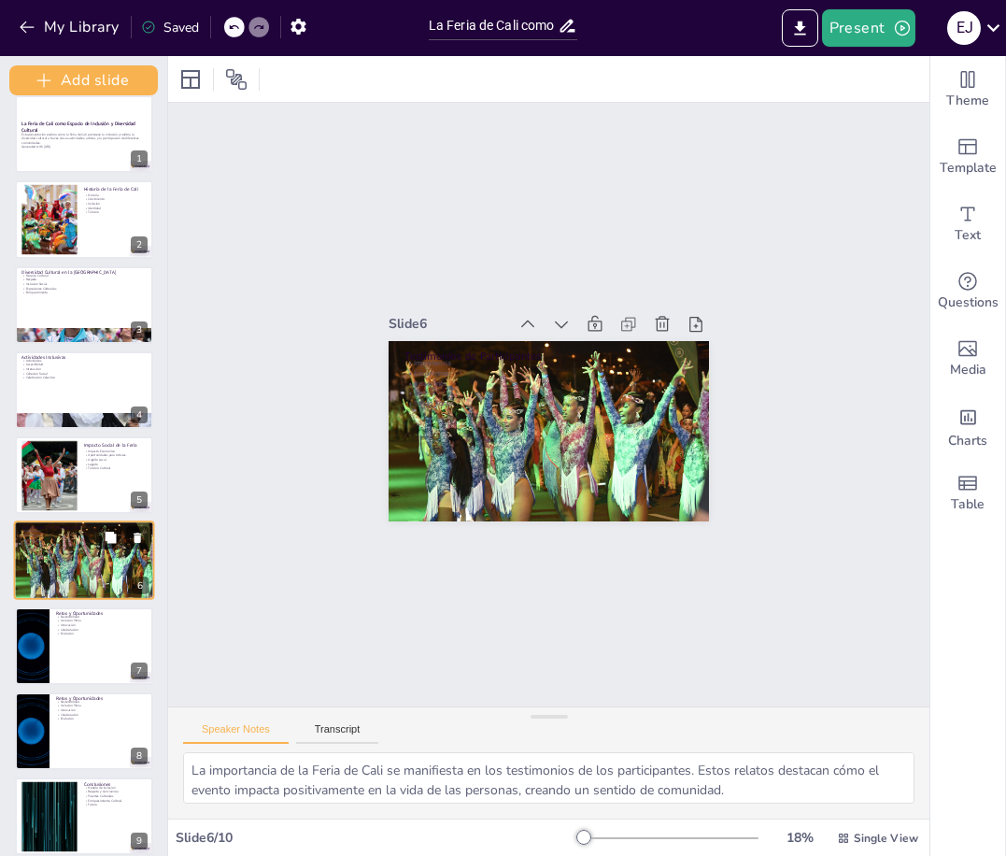
scroll to position [100, 0]
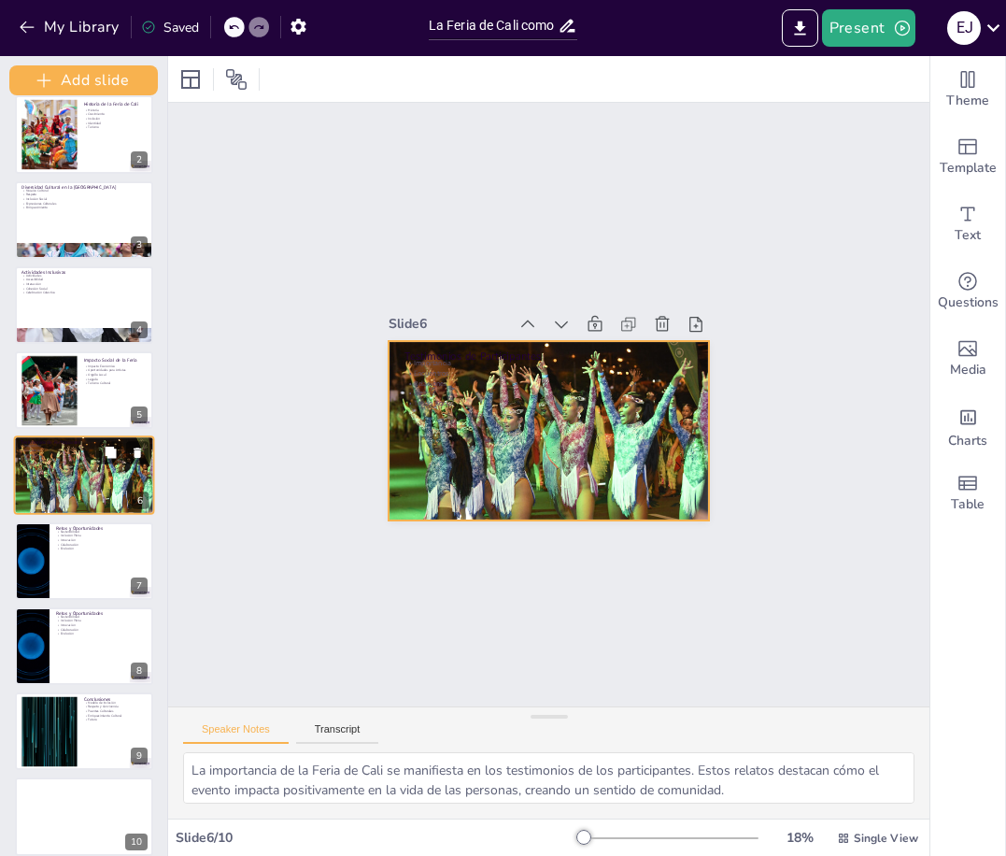
click at [87, 472] on div at bounding box center [84, 476] width 141 height 84
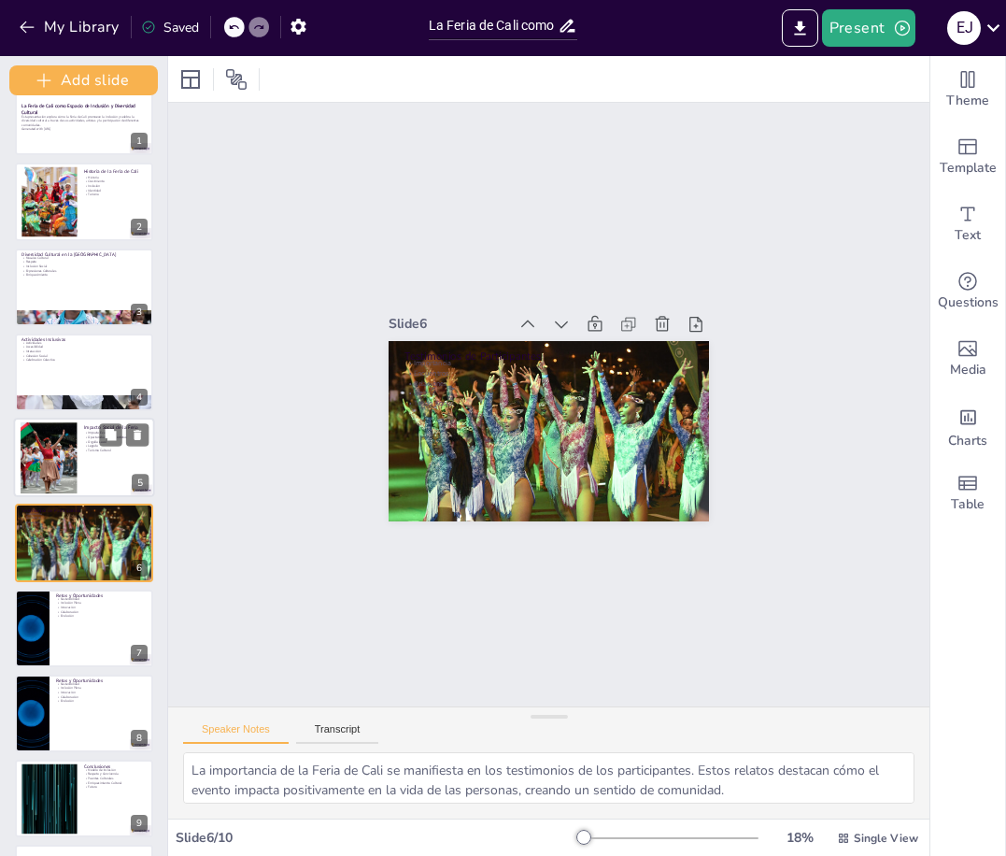
scroll to position [0, 0]
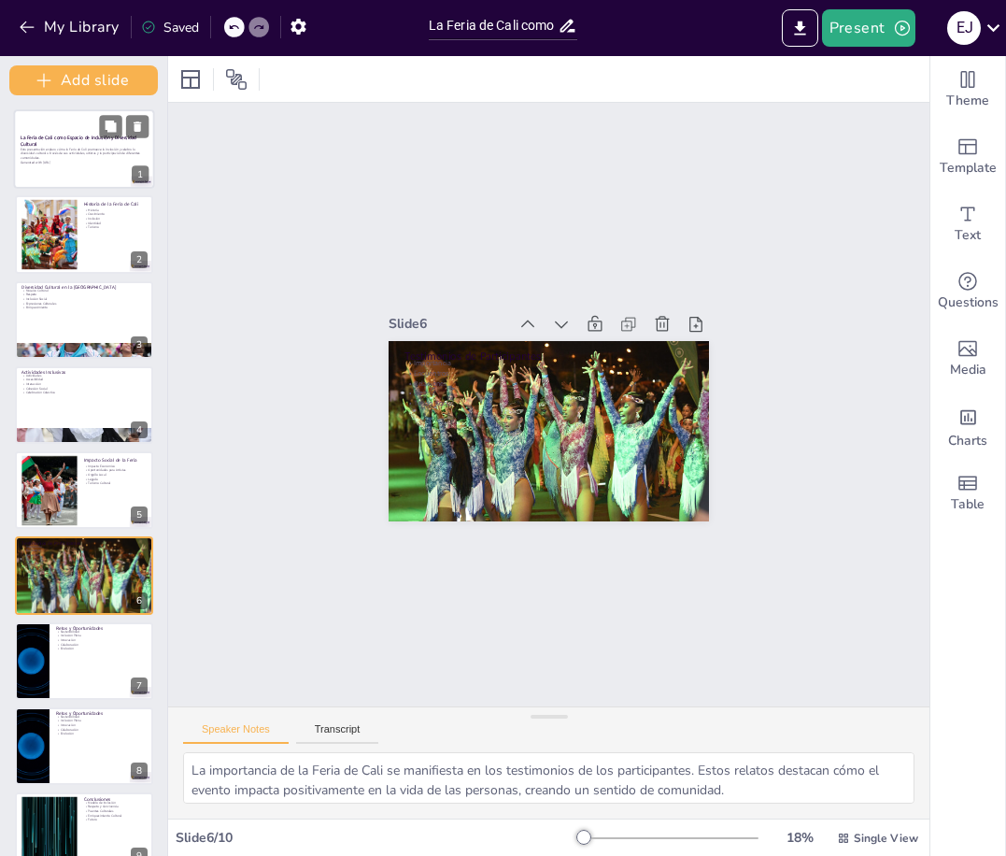
click at [88, 140] on strong "La Feria de Cali como Espacio de Inclusión y Diversidad Cultural" at bounding box center [79, 141] width 116 height 13
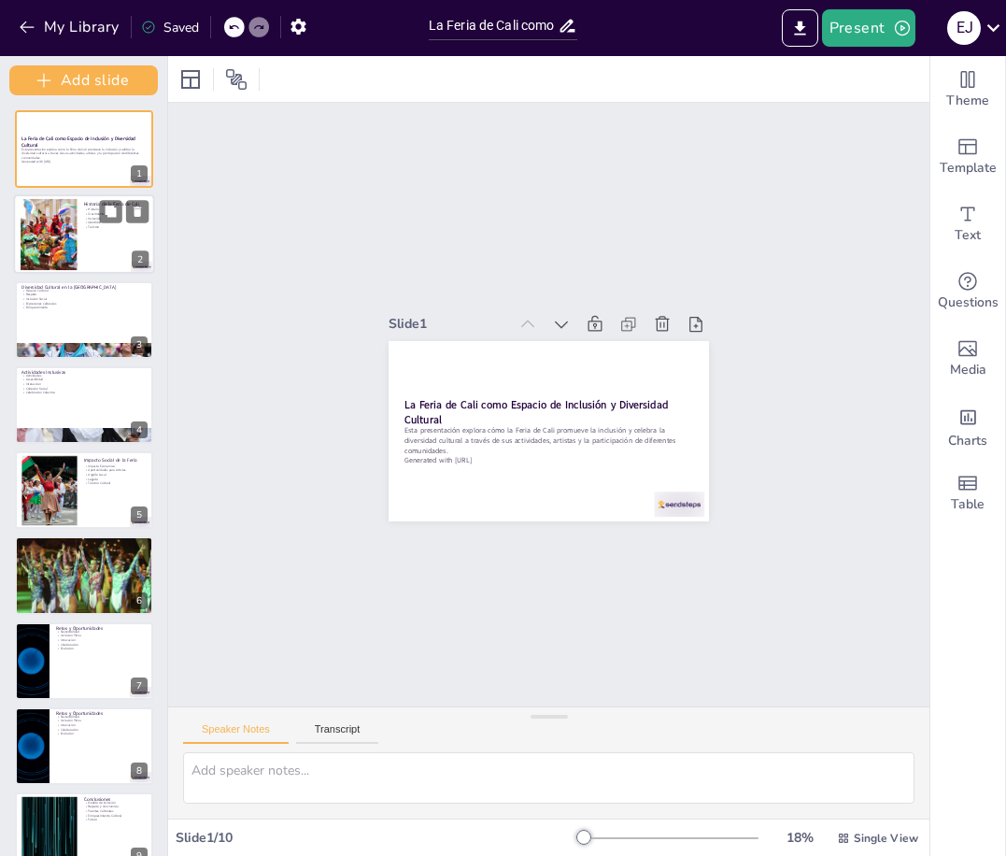
click at [121, 243] on div at bounding box center [84, 233] width 141 height 79
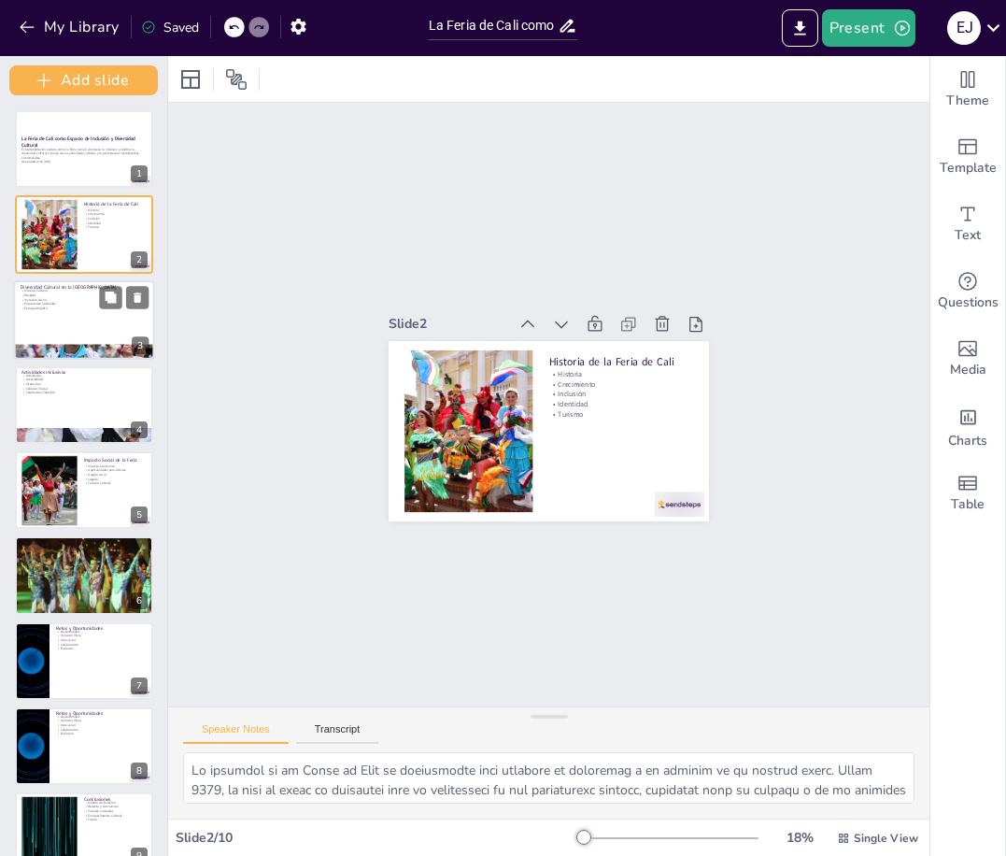
click at [94, 301] on div "Mosaico Cultural Respeto Inclusión Social Expresiones Culturales Enriquecimiento" at bounding box center [84, 298] width 127 height 21
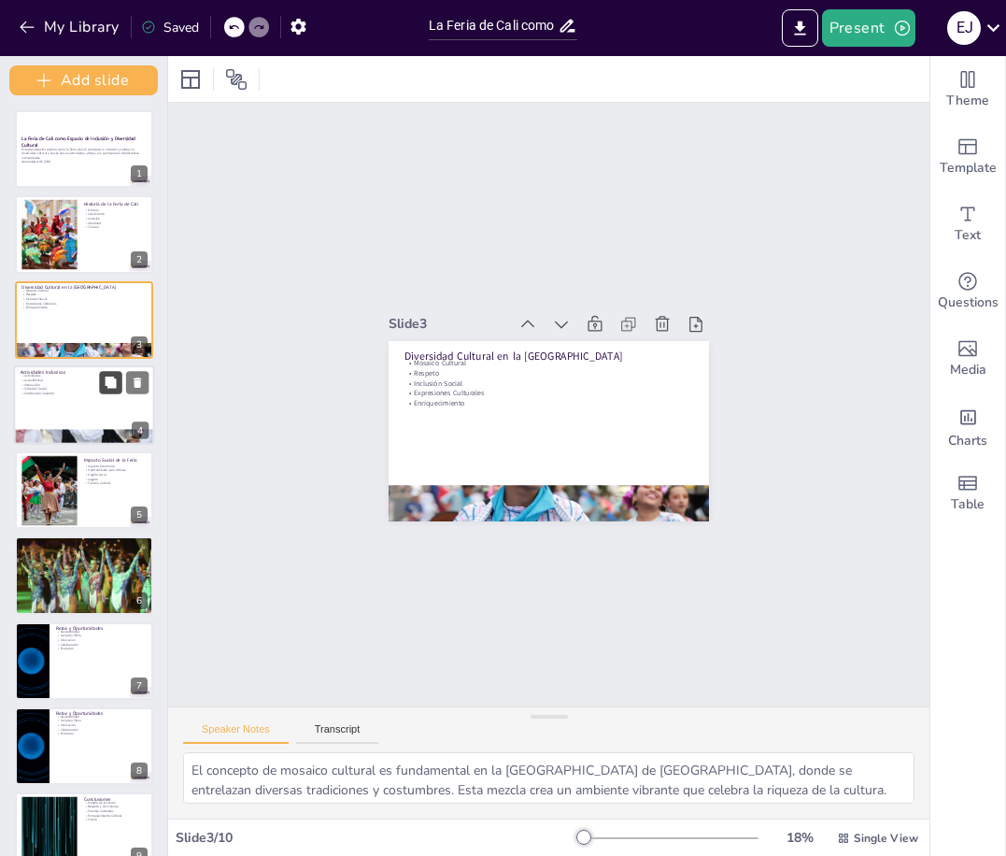
click at [107, 388] on icon at bounding box center [110, 382] width 13 height 13
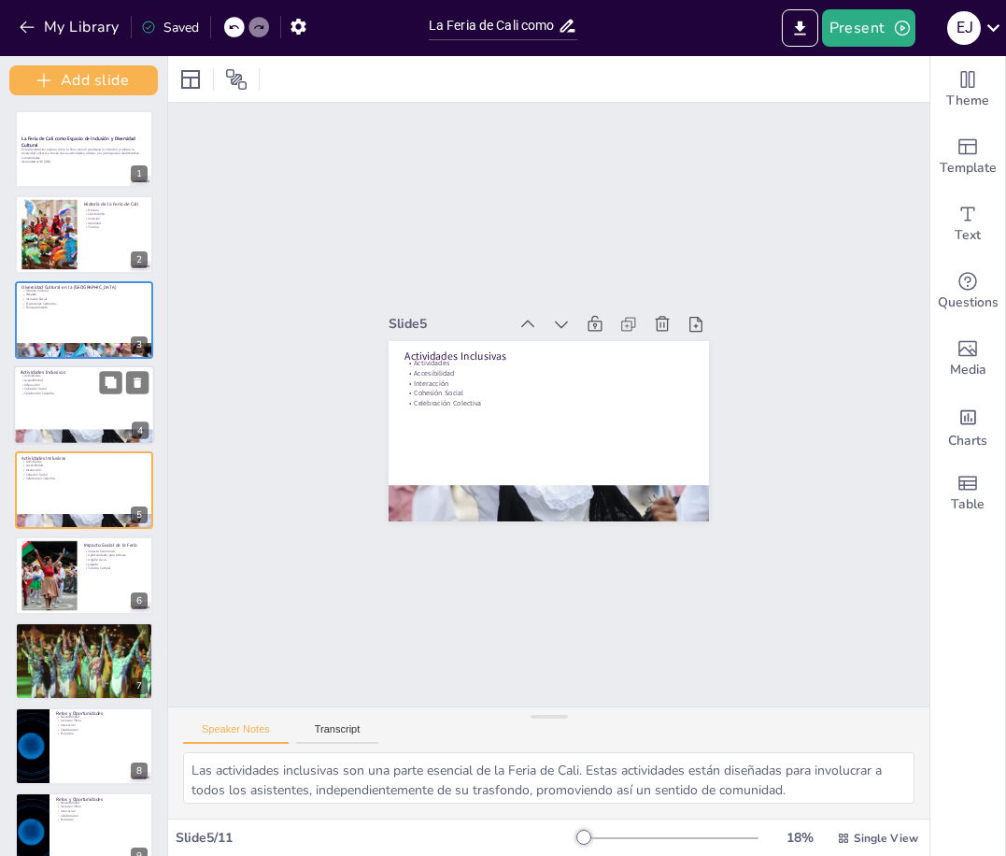
scroll to position [15, 0]
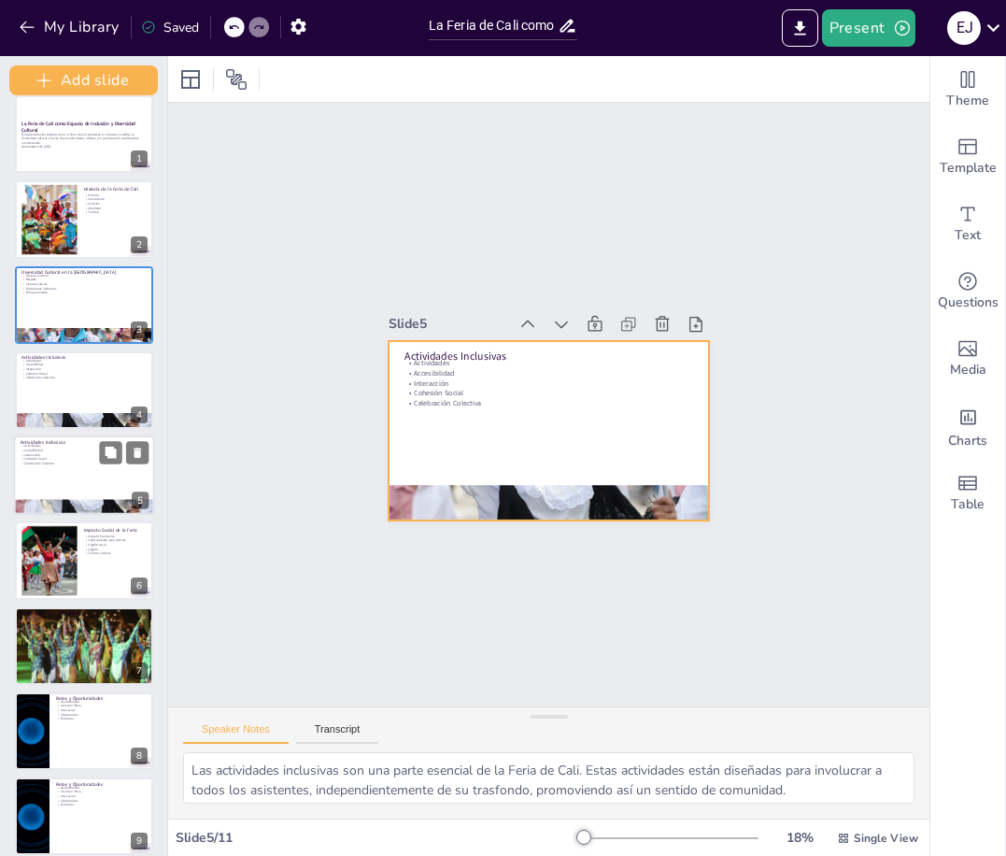
click at [107, 482] on div at bounding box center [84, 474] width 141 height 79
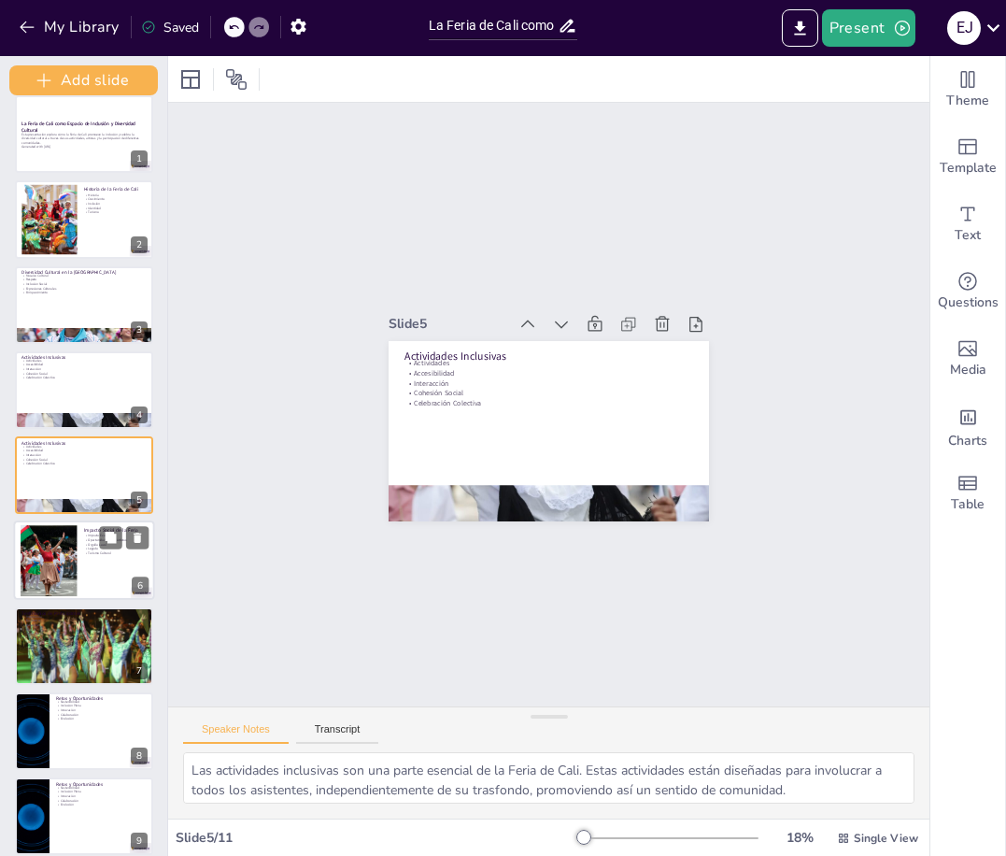
click at [94, 548] on p "Legado" at bounding box center [116, 549] width 64 height 5
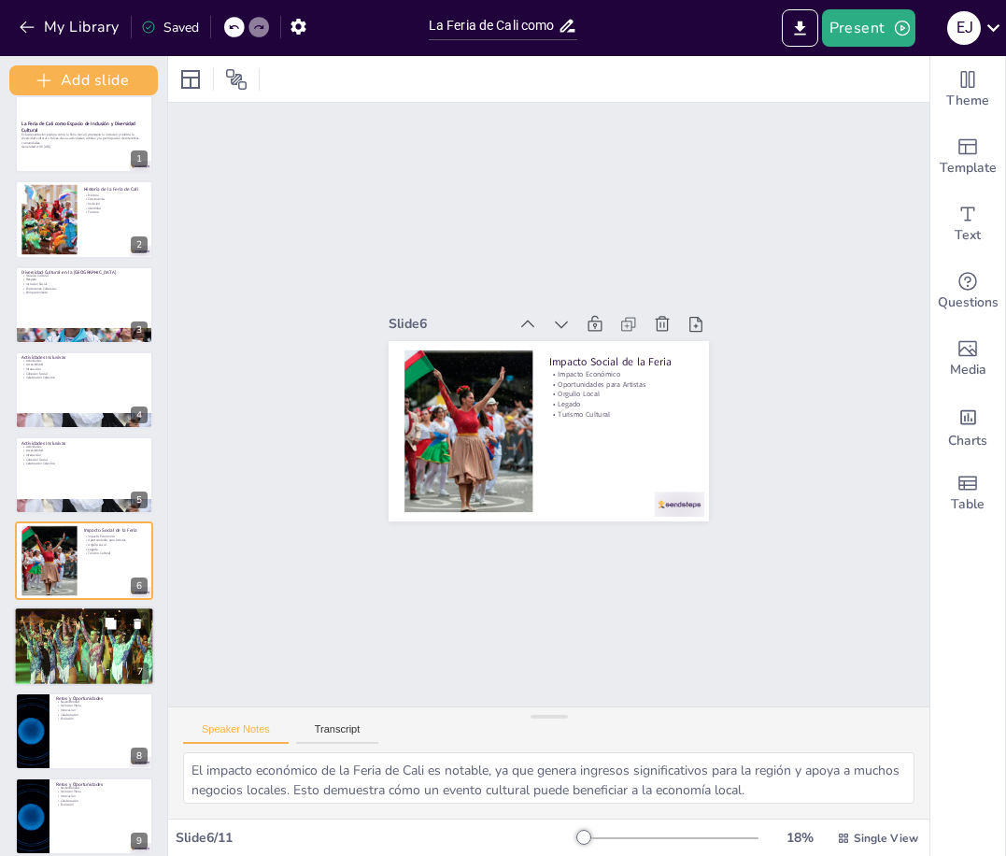
scroll to position [100, 0]
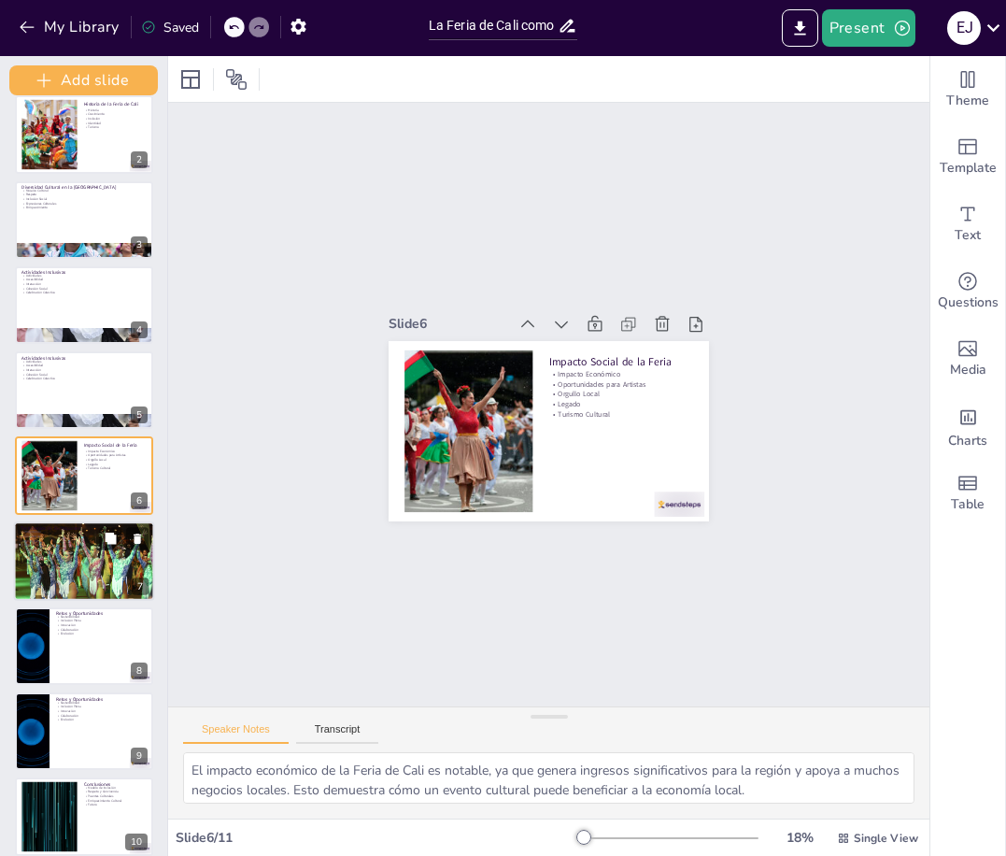
click at [100, 570] on div at bounding box center [84, 561] width 141 height 84
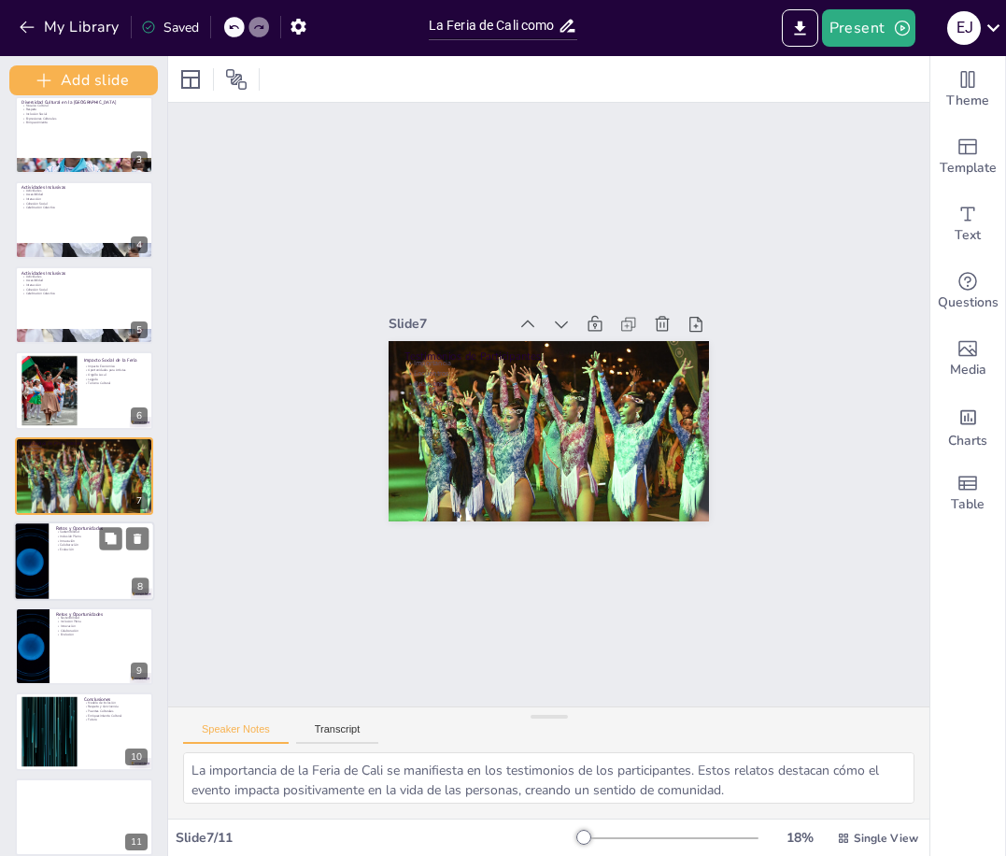
click at [97, 581] on div at bounding box center [84, 560] width 141 height 79
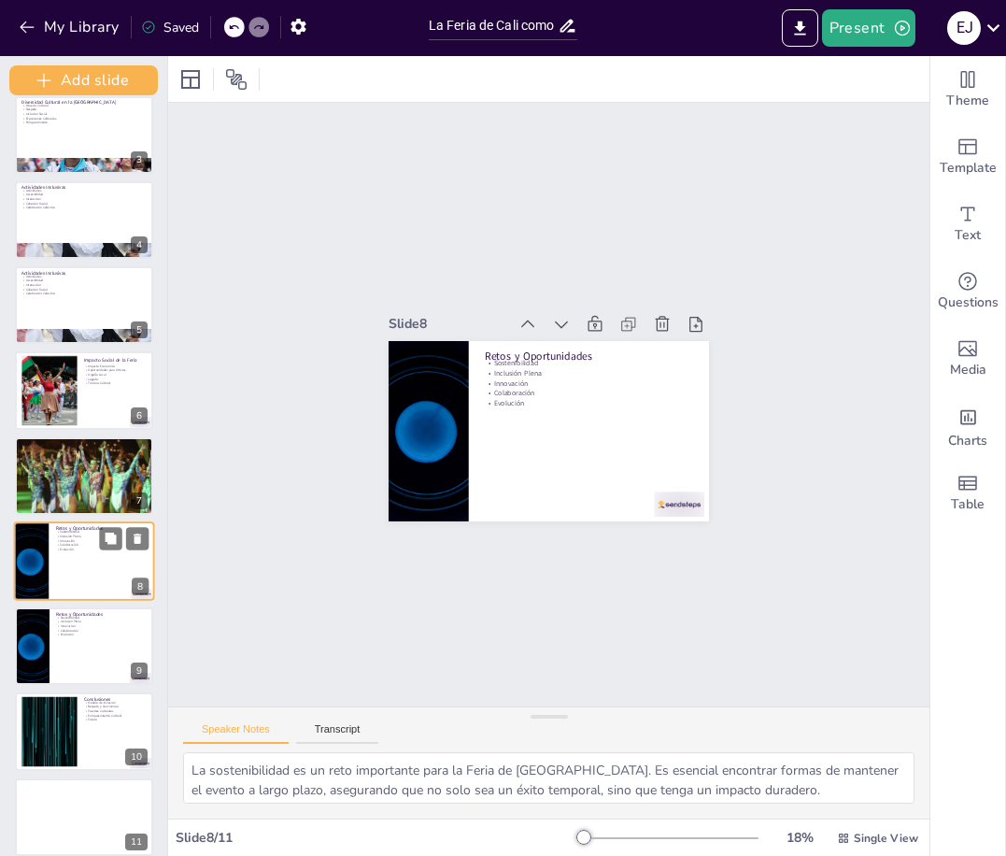
scroll to position [200, 0]
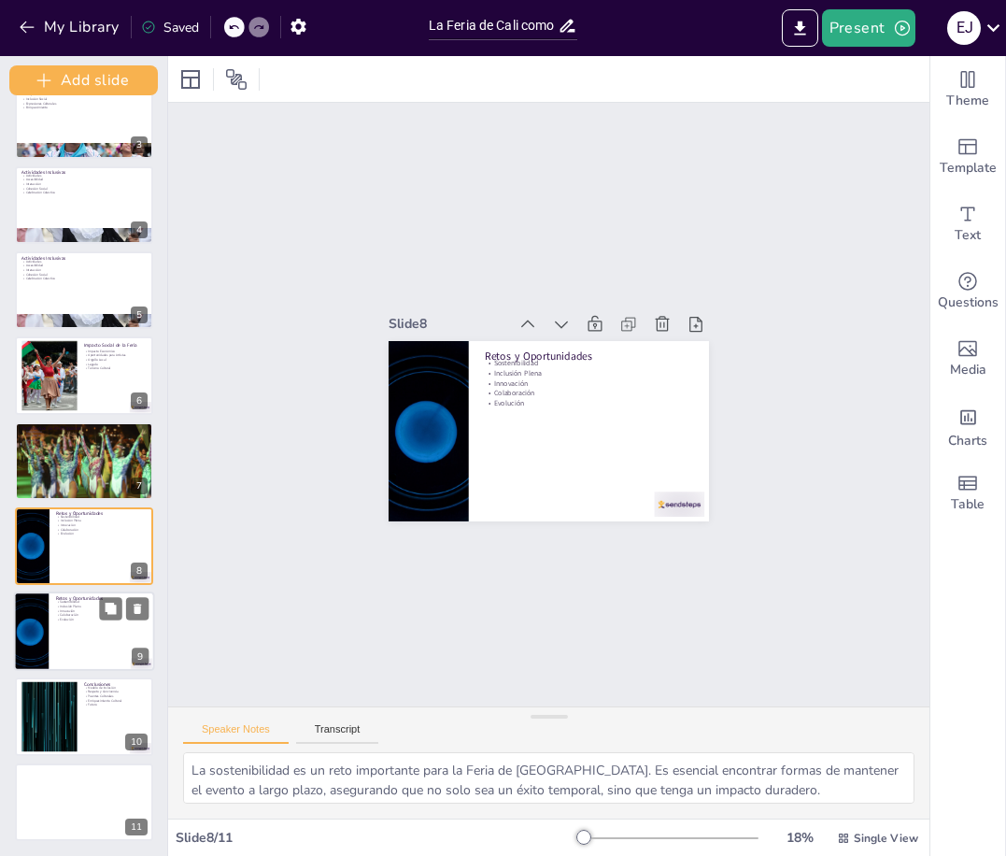
click at [109, 621] on p "Evolución" at bounding box center [102, 619] width 92 height 5
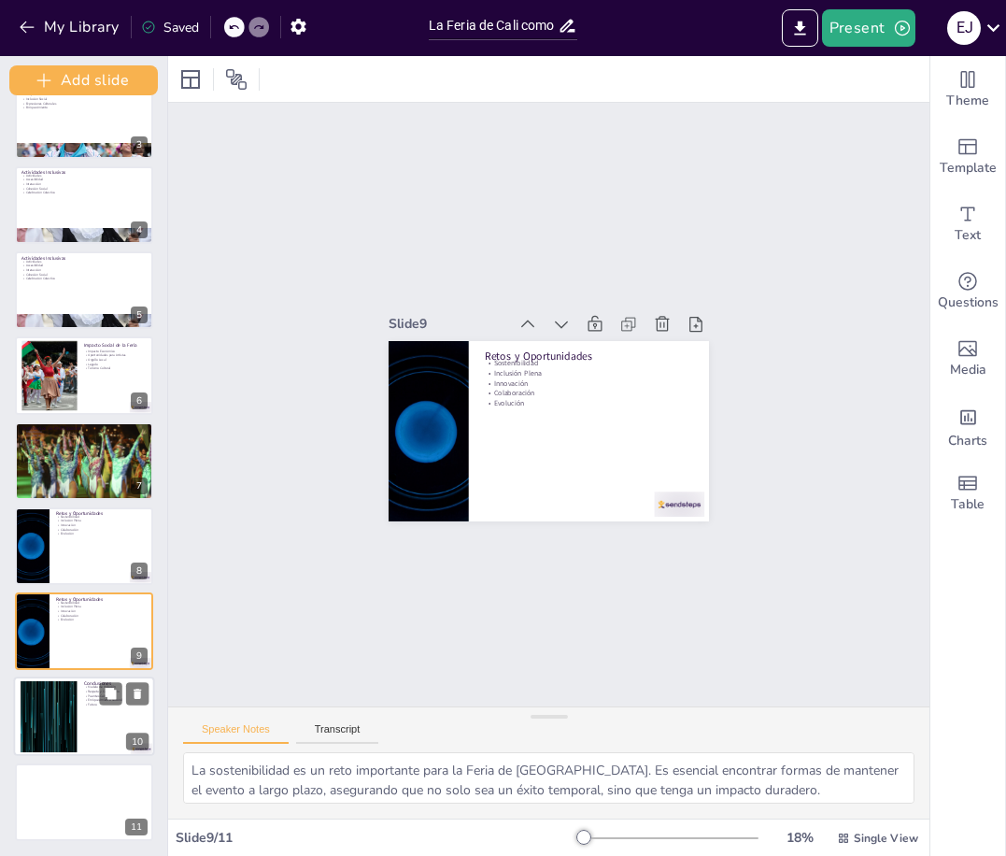
click at [92, 713] on div at bounding box center [84, 716] width 141 height 79
type textarea "La Feria de Cali se presenta como un modelo de inclusión que puede ser replicad…"
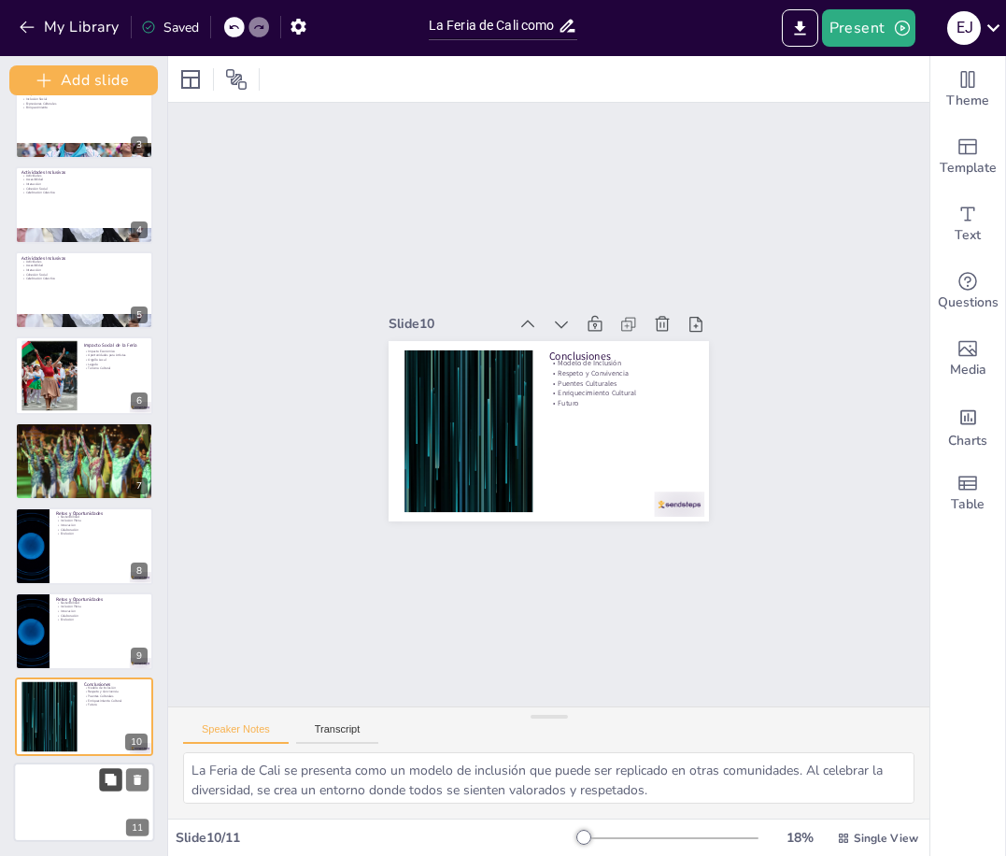
click at [99, 779] on div "11" at bounding box center [84, 802] width 141 height 79
